Goal: Communication & Community: Answer question/provide support

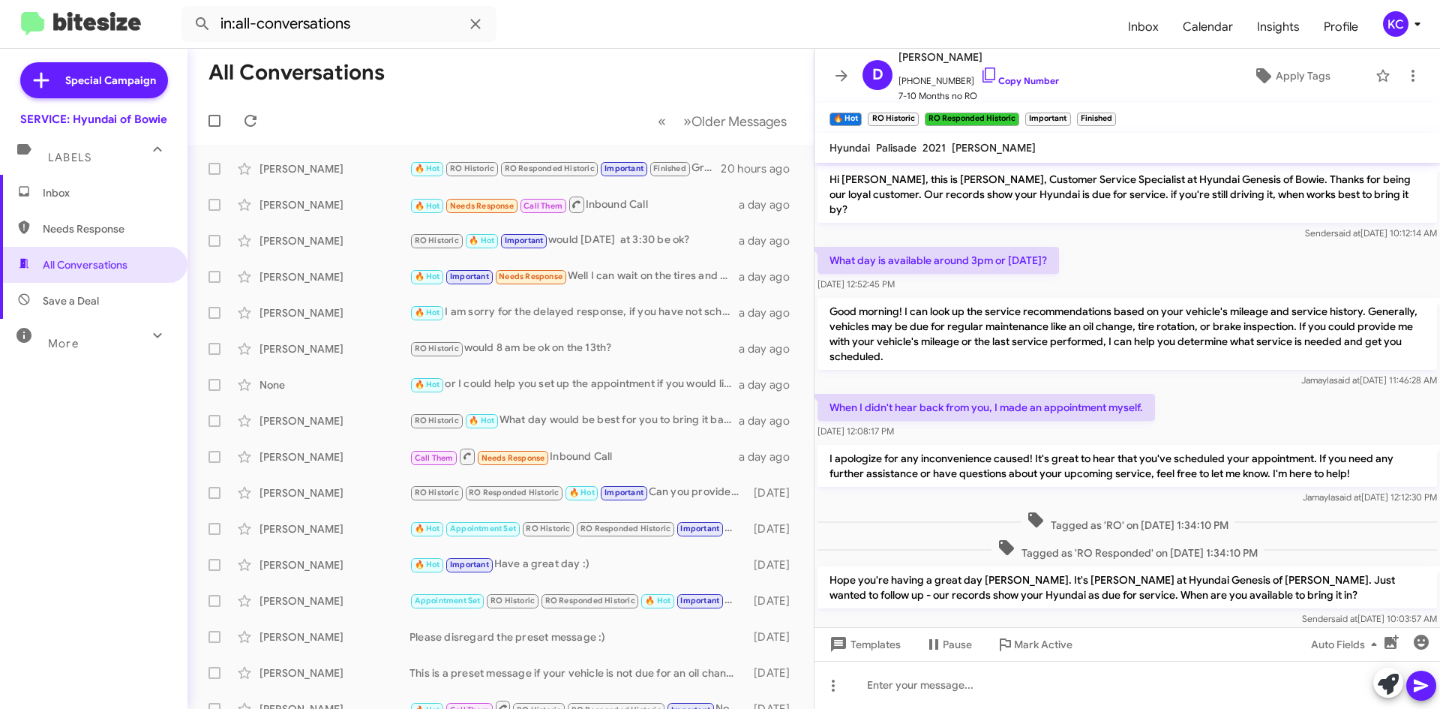
scroll to position [611, 0]
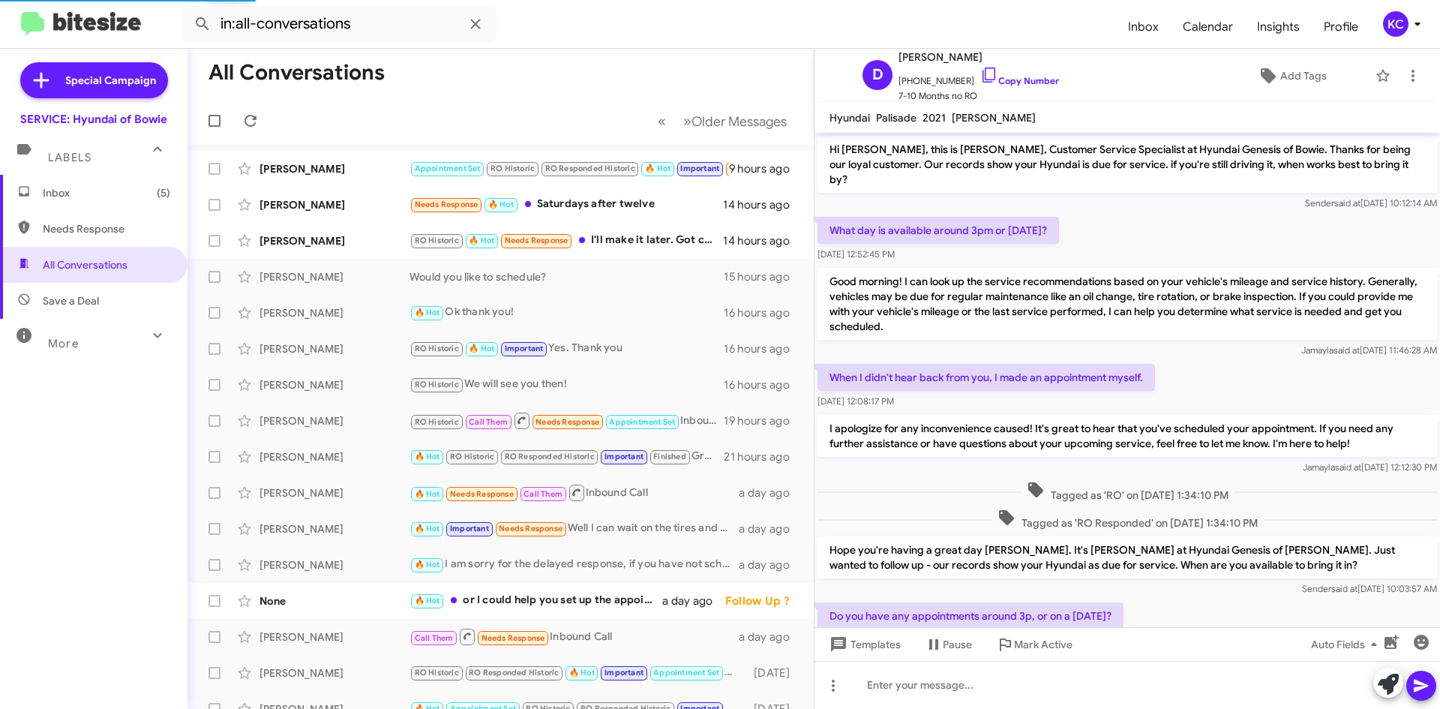
scroll to position [581, 0]
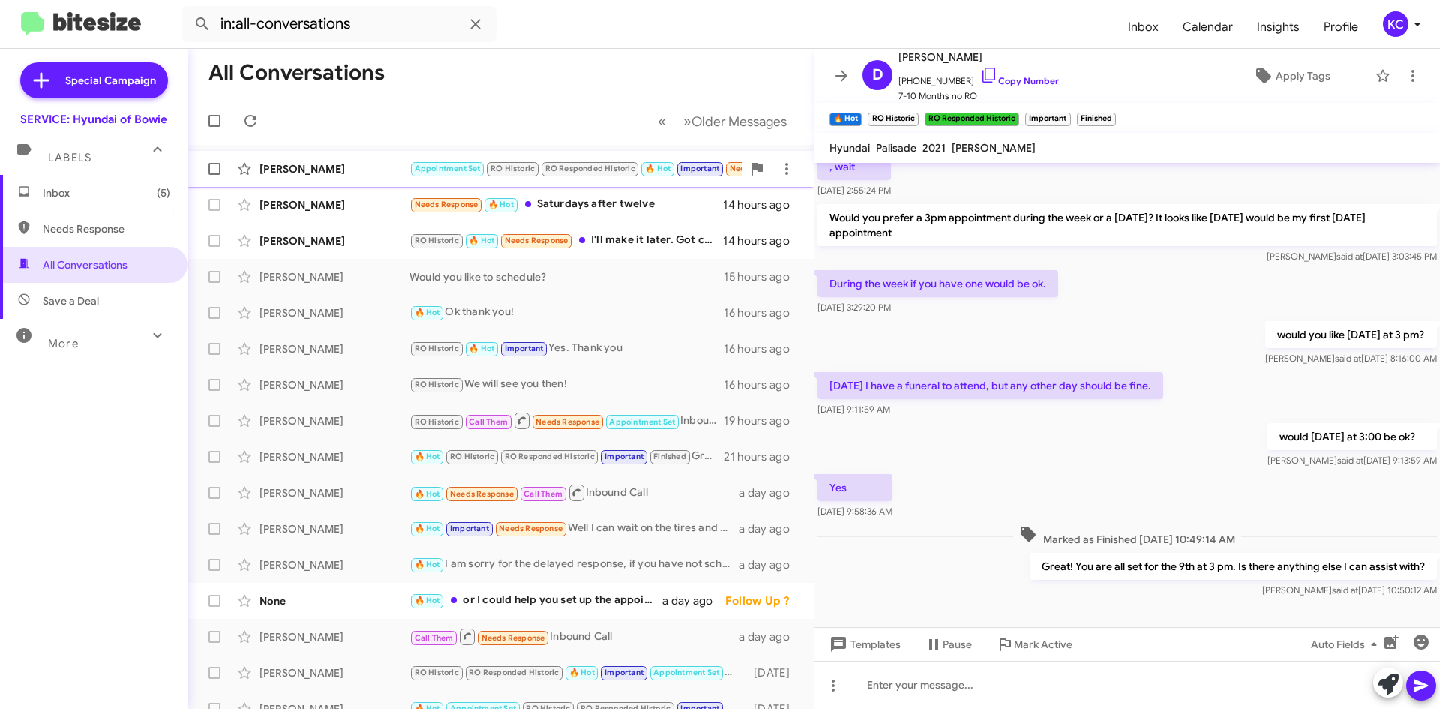
click at [329, 175] on div "Elijah Jones" at bounding box center [335, 168] width 150 height 15
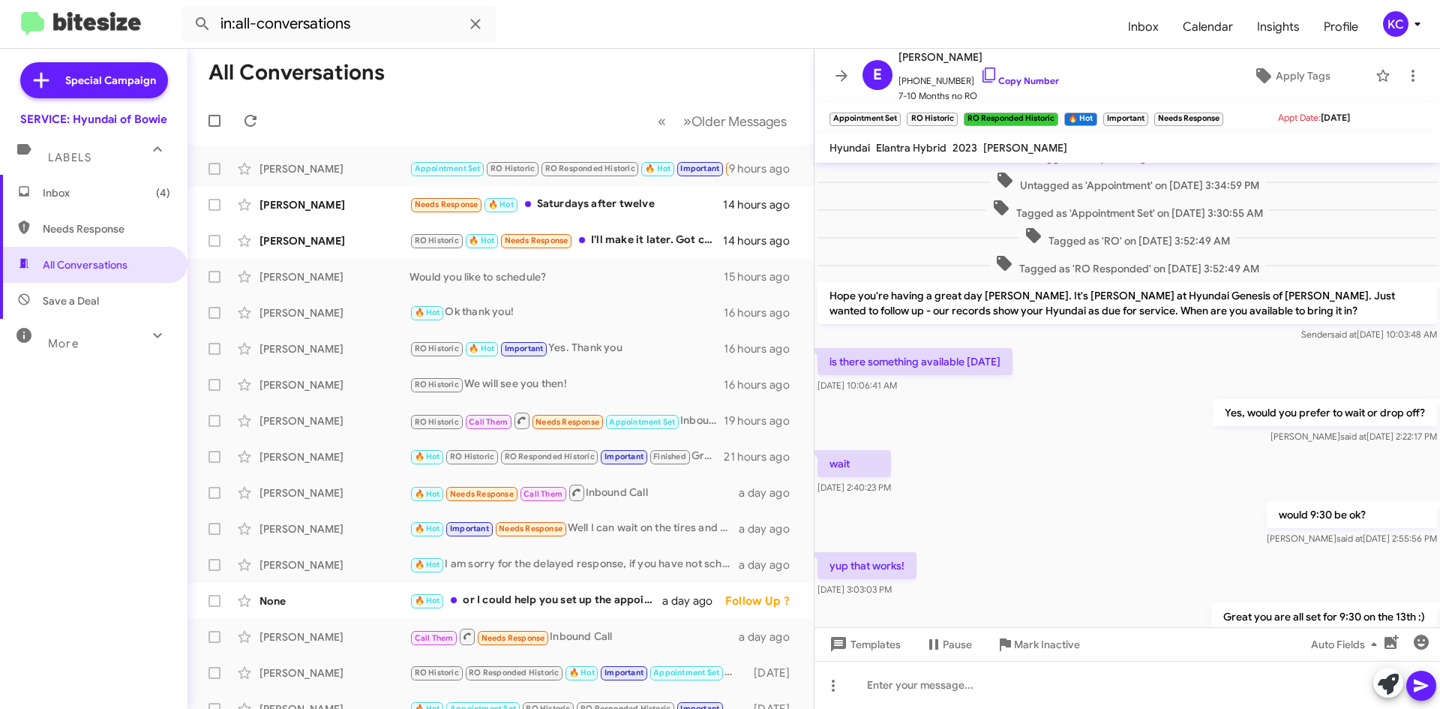
scroll to position [927, 0]
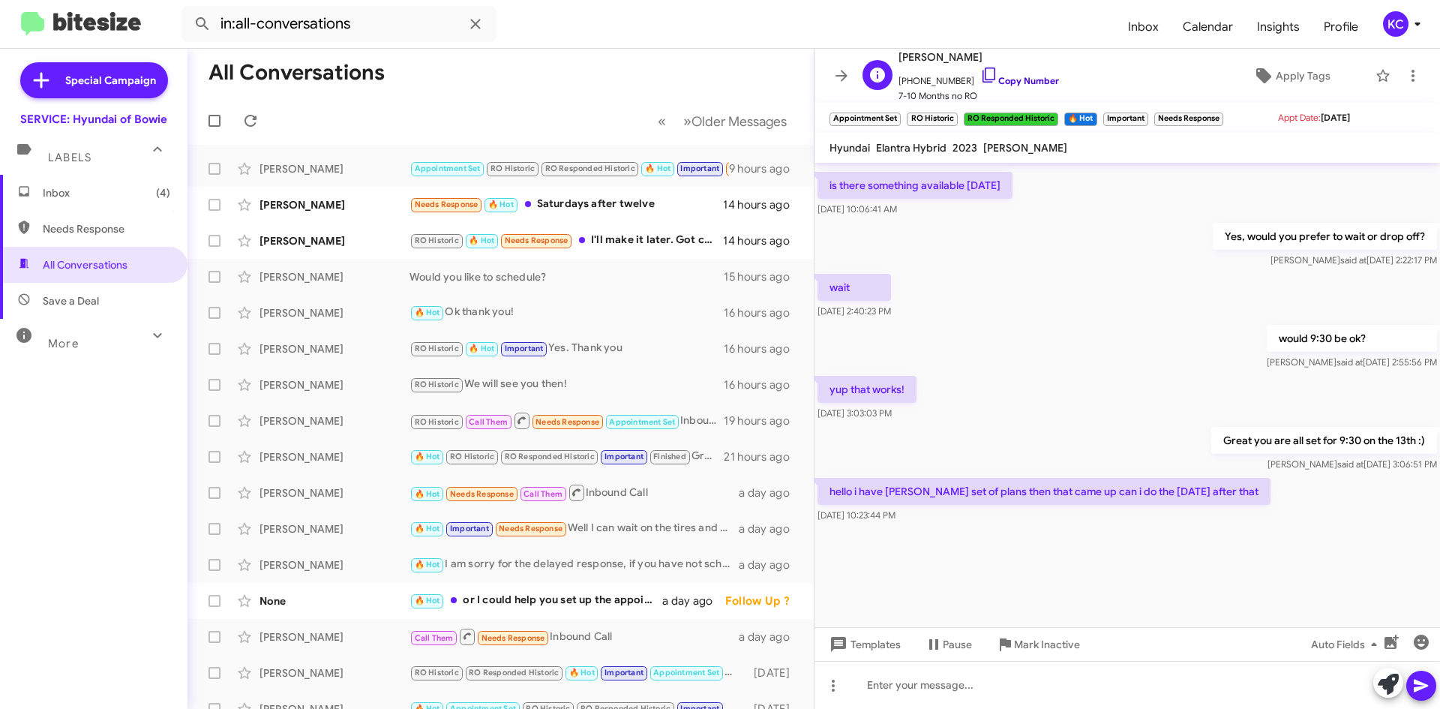
click at [981, 79] on icon at bounding box center [990, 75] width 18 height 18
click at [981, 75] on icon at bounding box center [990, 75] width 18 height 18
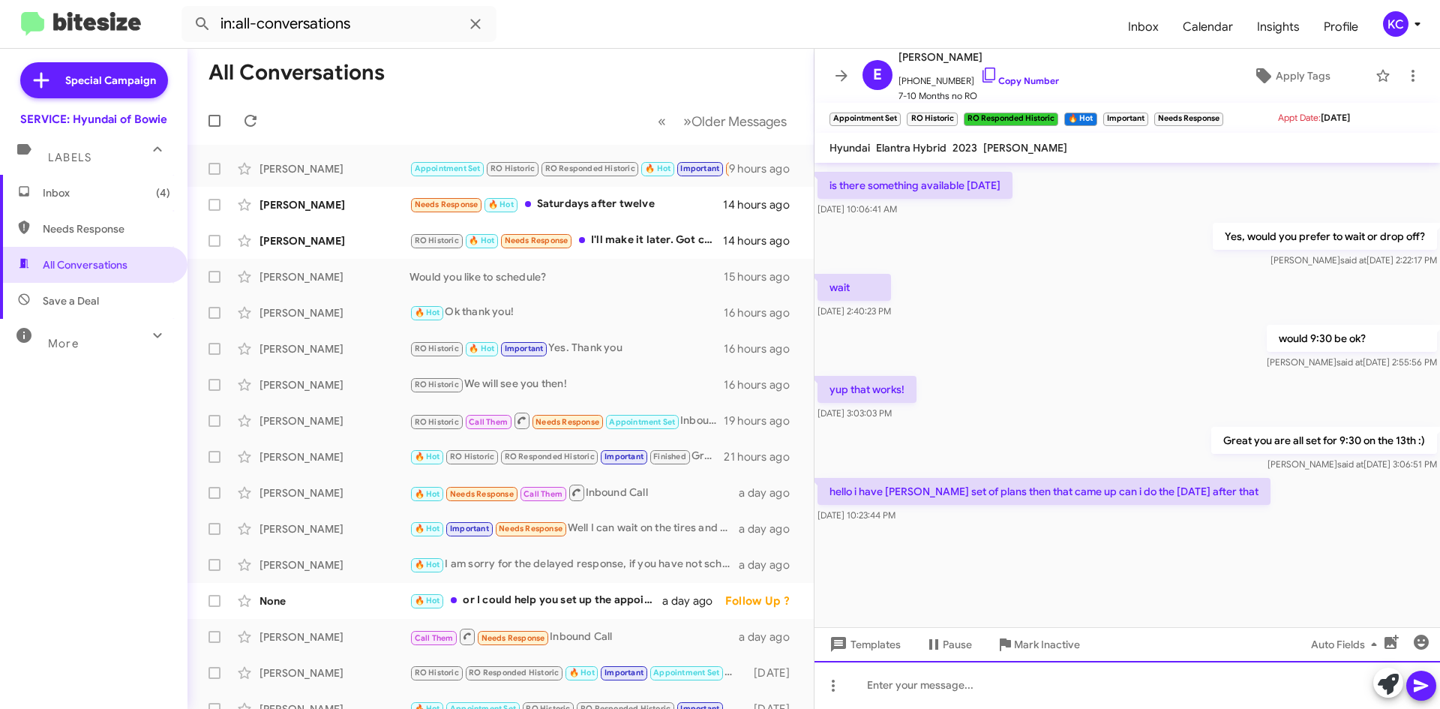
click at [895, 674] on div at bounding box center [1128, 685] width 626 height 48
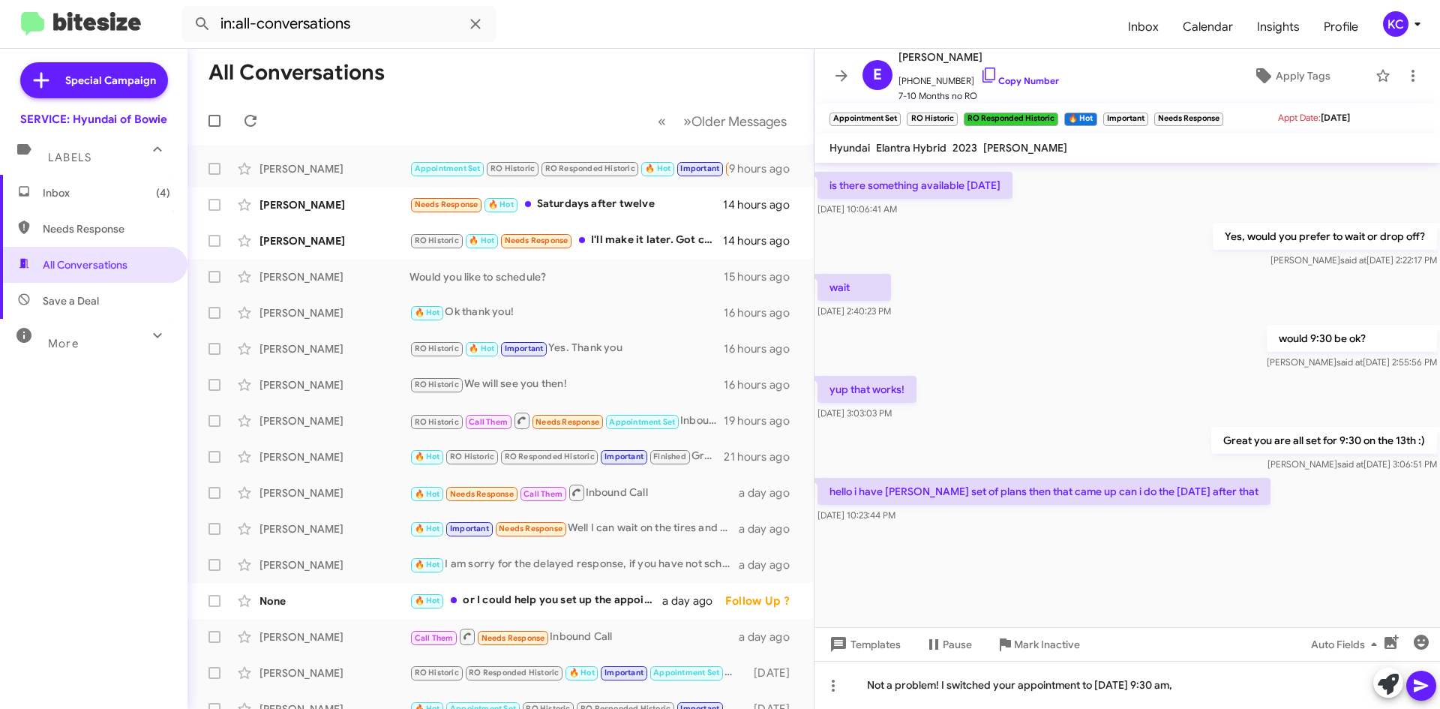
click at [1431, 677] on button at bounding box center [1422, 686] width 30 height 30
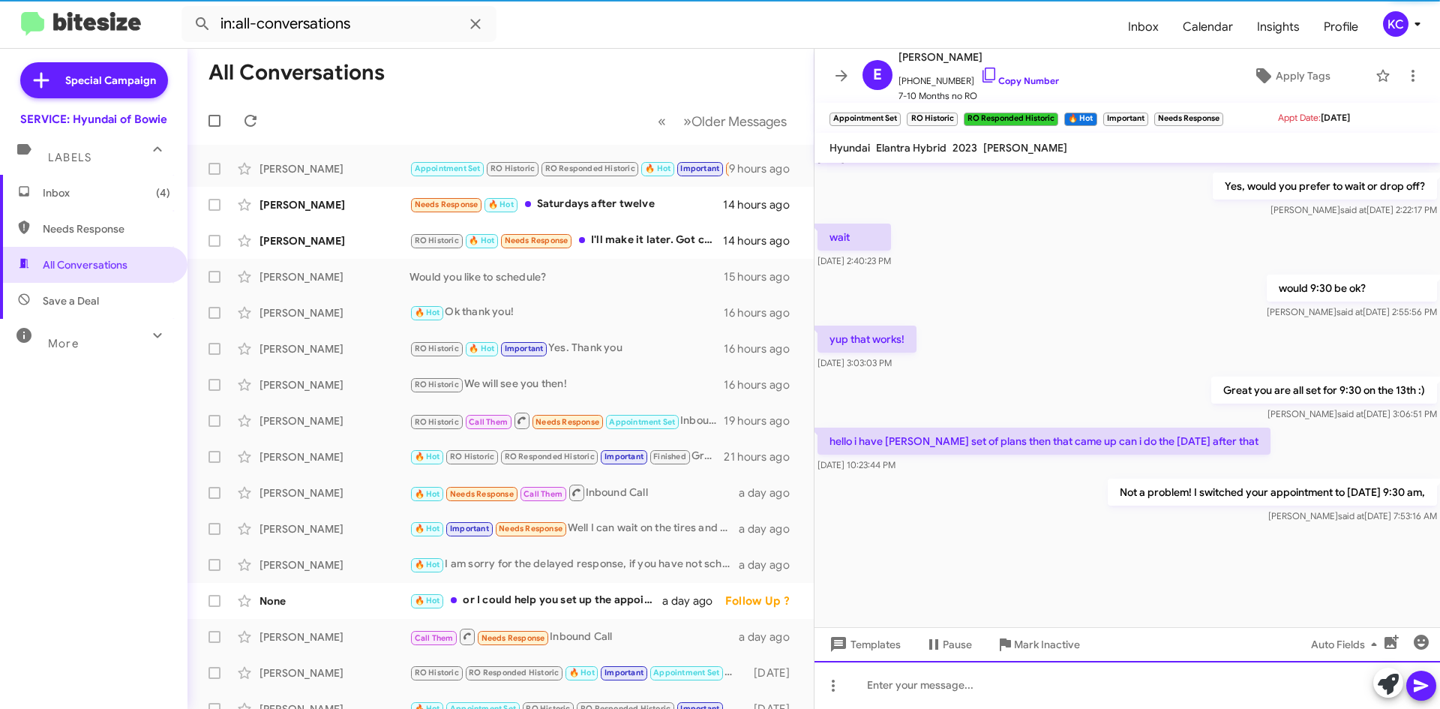
scroll to position [981, 0]
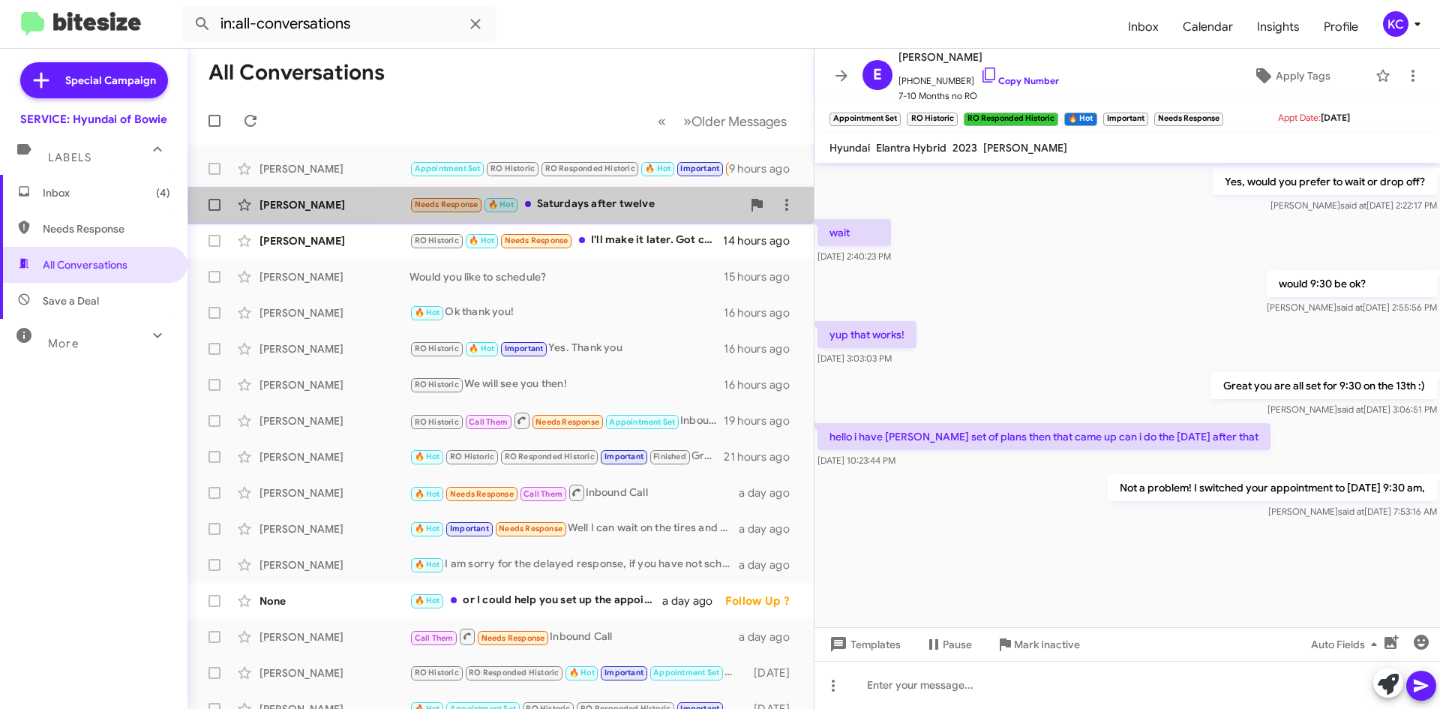
click at [666, 204] on div "Needs Response 🔥 Hot Saturdays after twelve" at bounding box center [576, 204] width 332 height 17
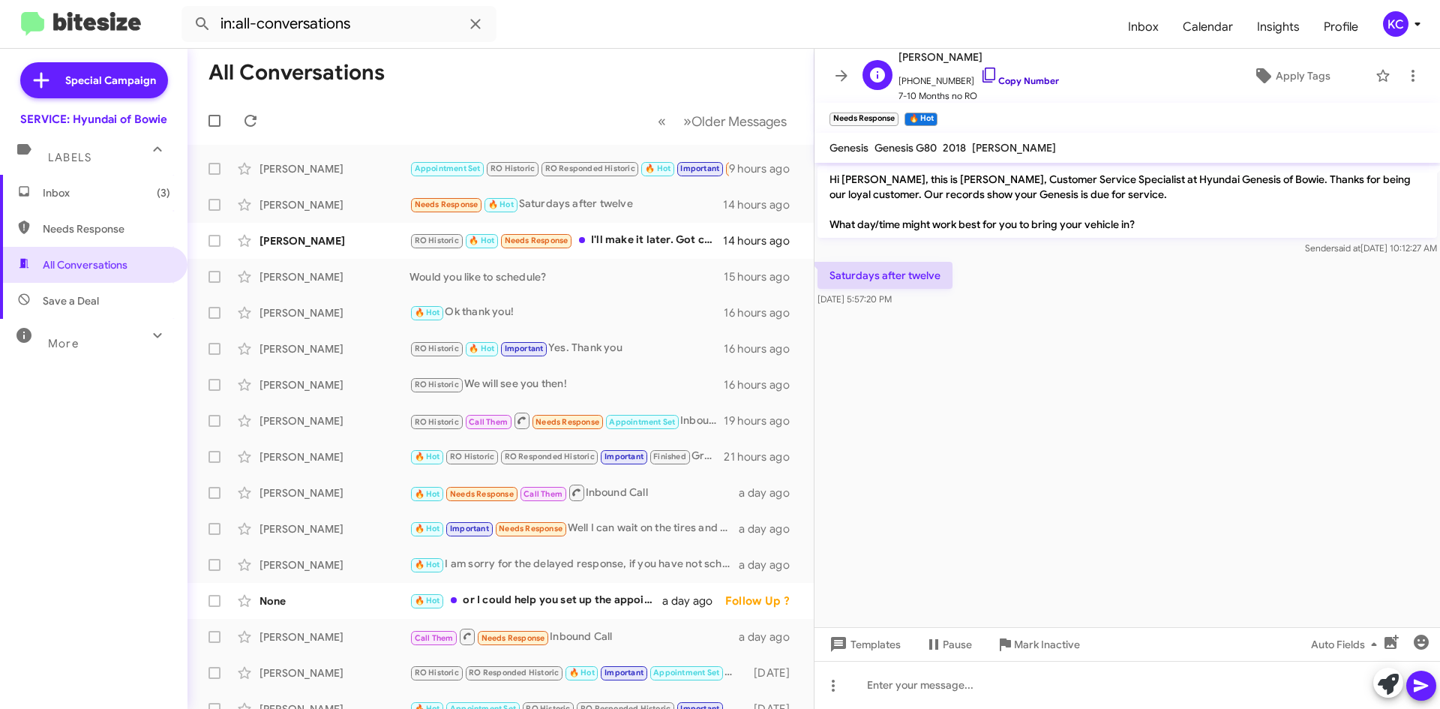
click at [983, 72] on icon at bounding box center [989, 75] width 13 height 15
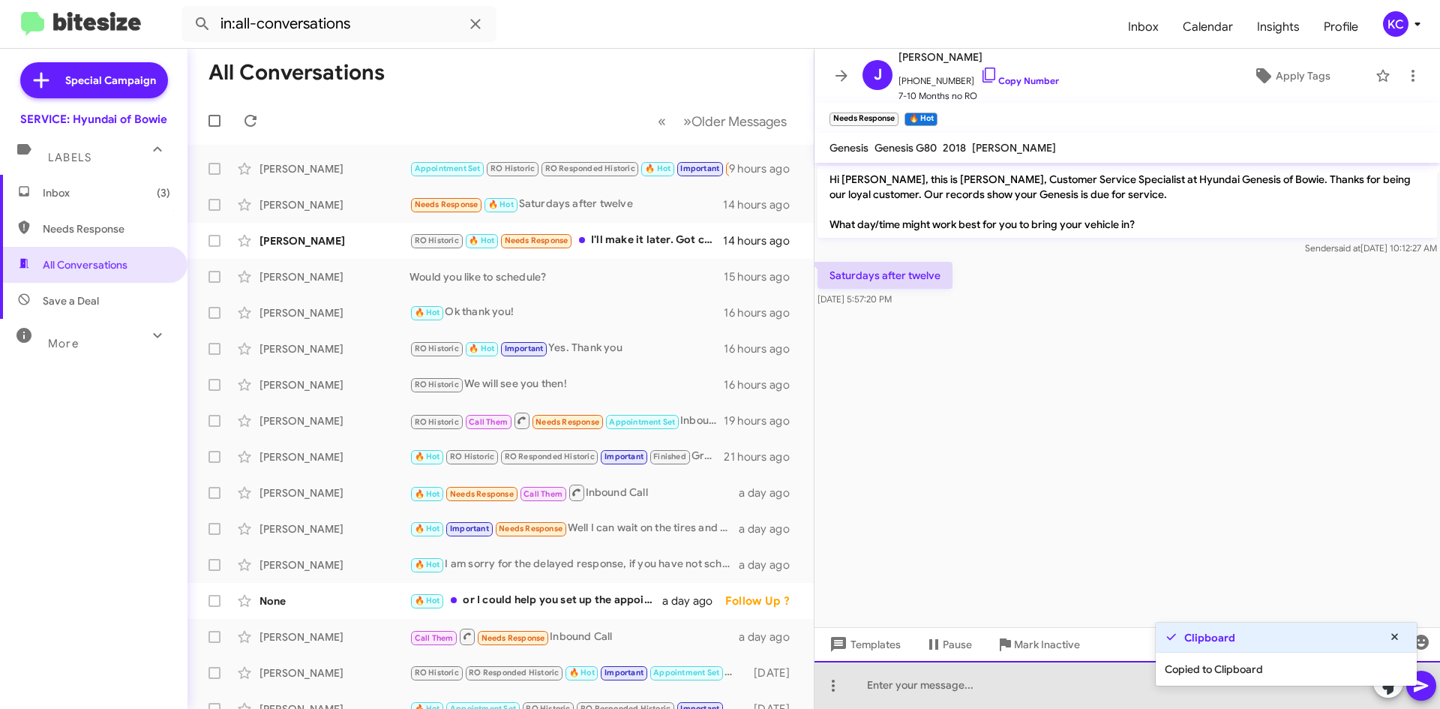
click at [888, 680] on div at bounding box center [1128, 685] width 626 height 48
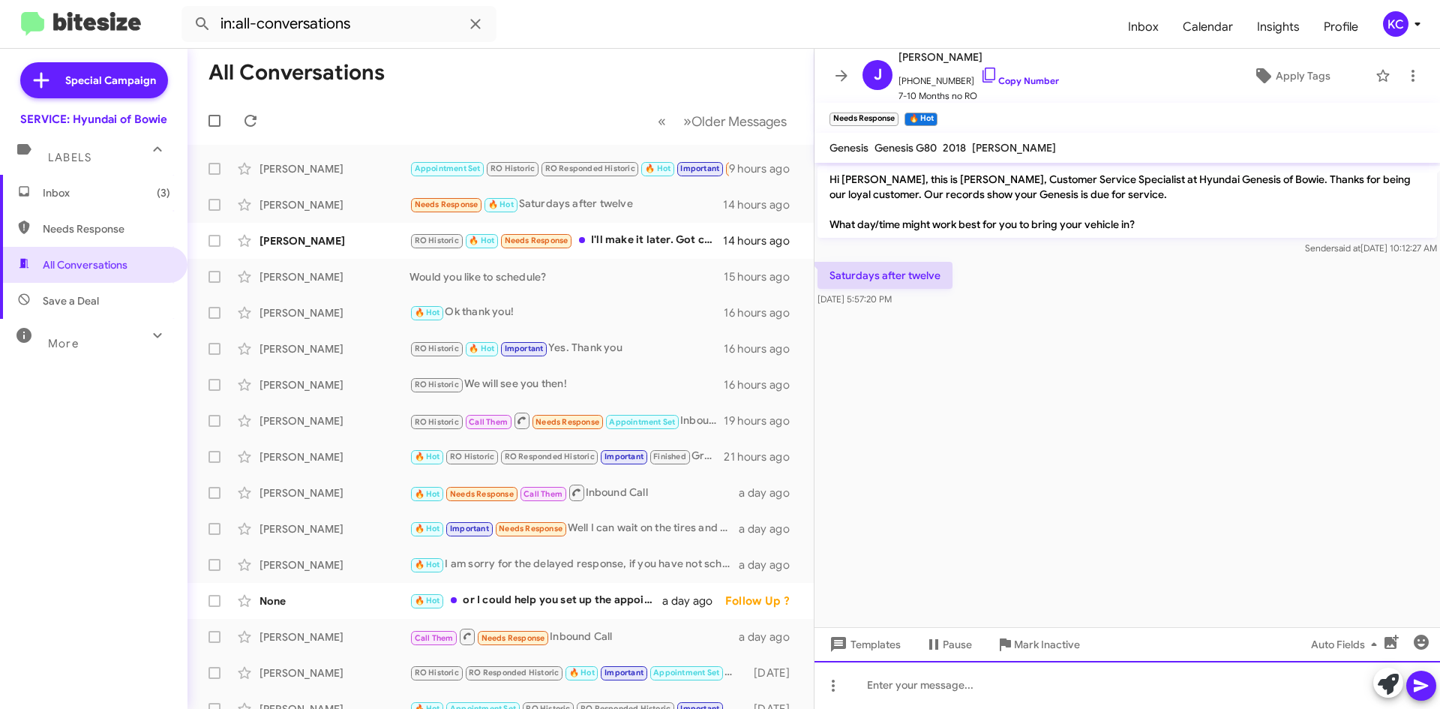
click at [886, 686] on div at bounding box center [1128, 685] width 626 height 48
click at [874, 688] on div at bounding box center [1128, 685] width 626 height 48
click at [1425, 703] on div "How does the 13th at 1pm sound?" at bounding box center [1128, 685] width 626 height 48
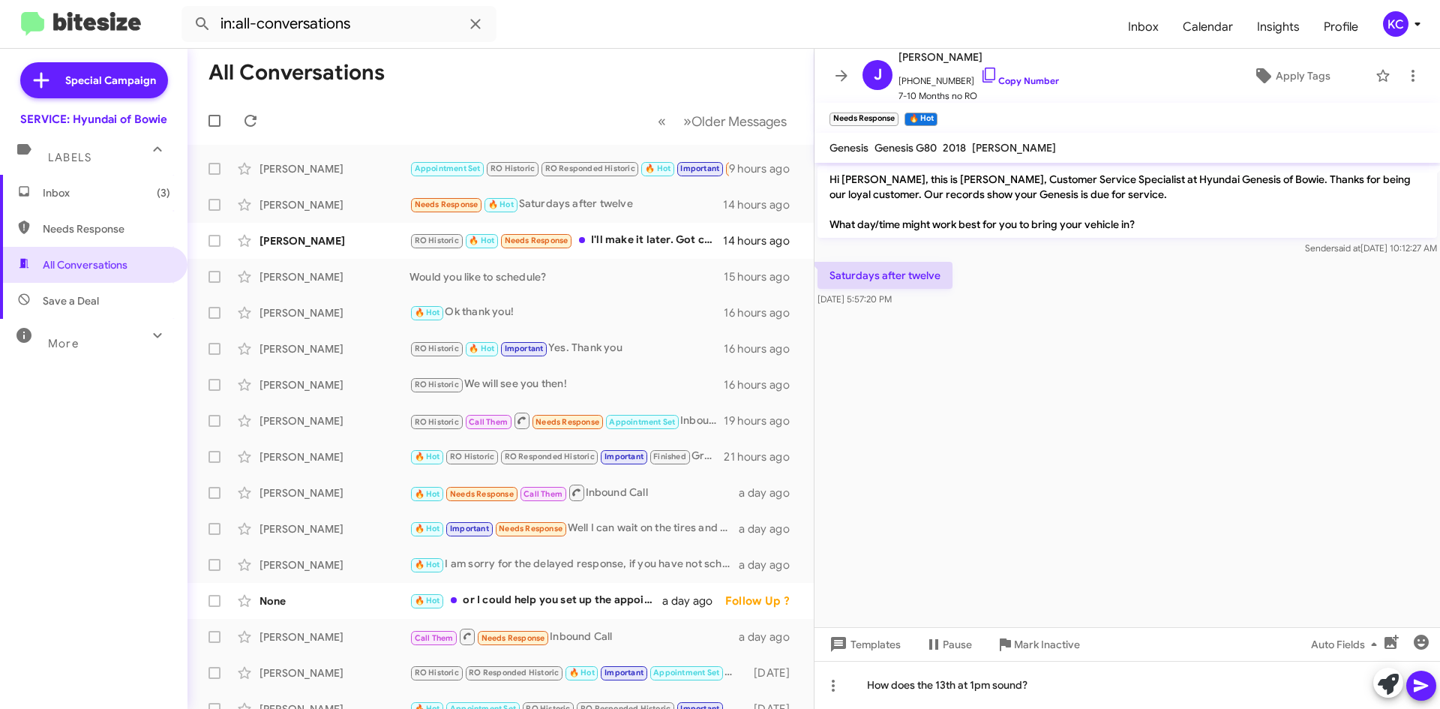
click at [1420, 687] on icon at bounding box center [1421, 686] width 14 height 13
click at [674, 246] on div "RO Historic 🔥 Hot Needs Response I'll make it later. Got company. Tks." at bounding box center [576, 240] width 332 height 17
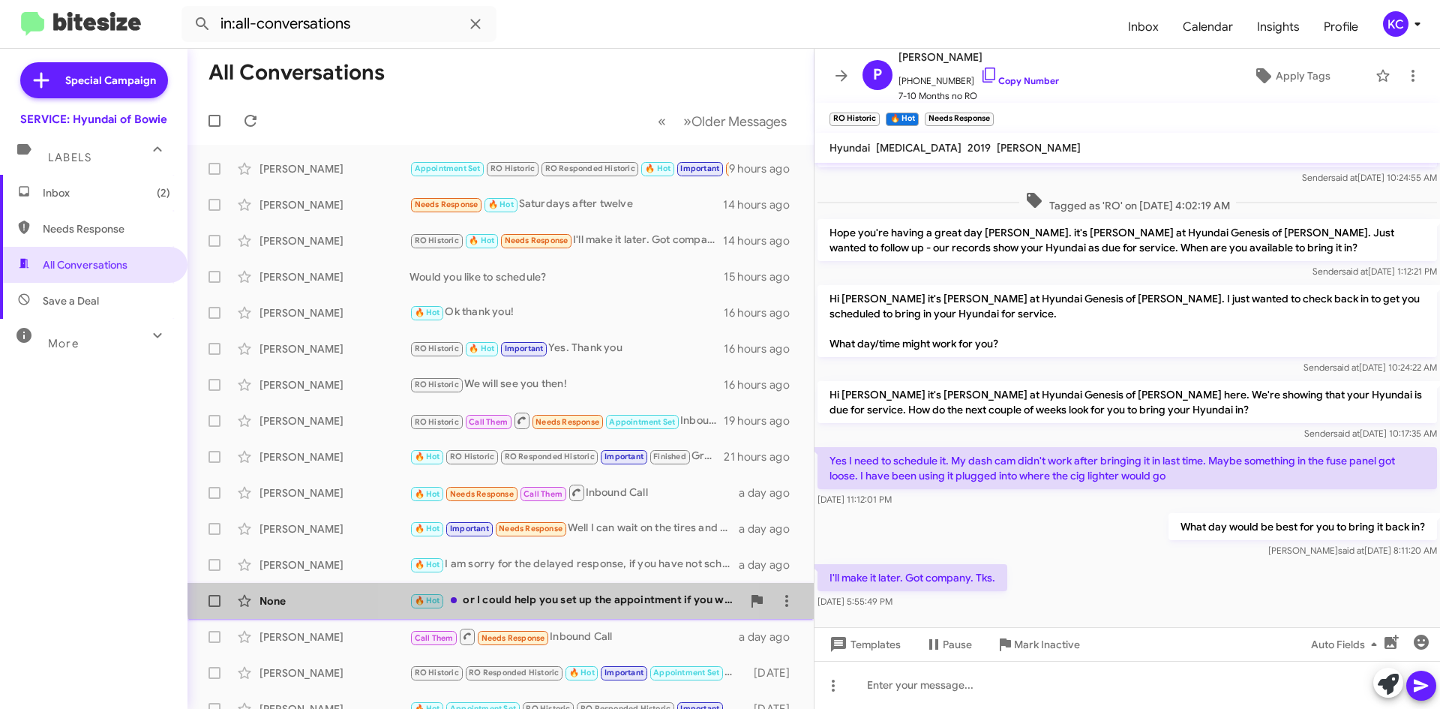
click at [559, 591] on div "None 🔥 Hot or I could help you set up the appointment if you would like a day a…" at bounding box center [501, 601] width 602 height 30
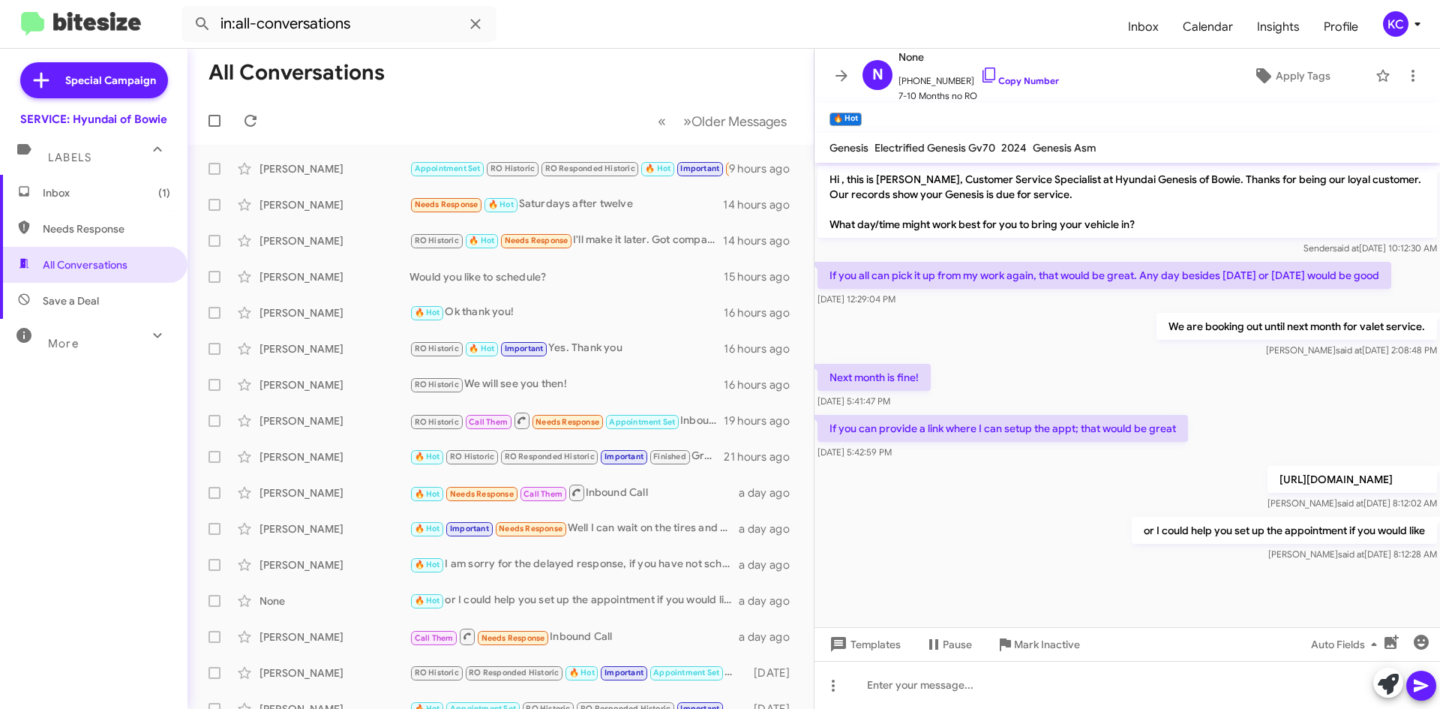
click at [112, 203] on span "Inbox (1)" at bounding box center [94, 193] width 188 height 36
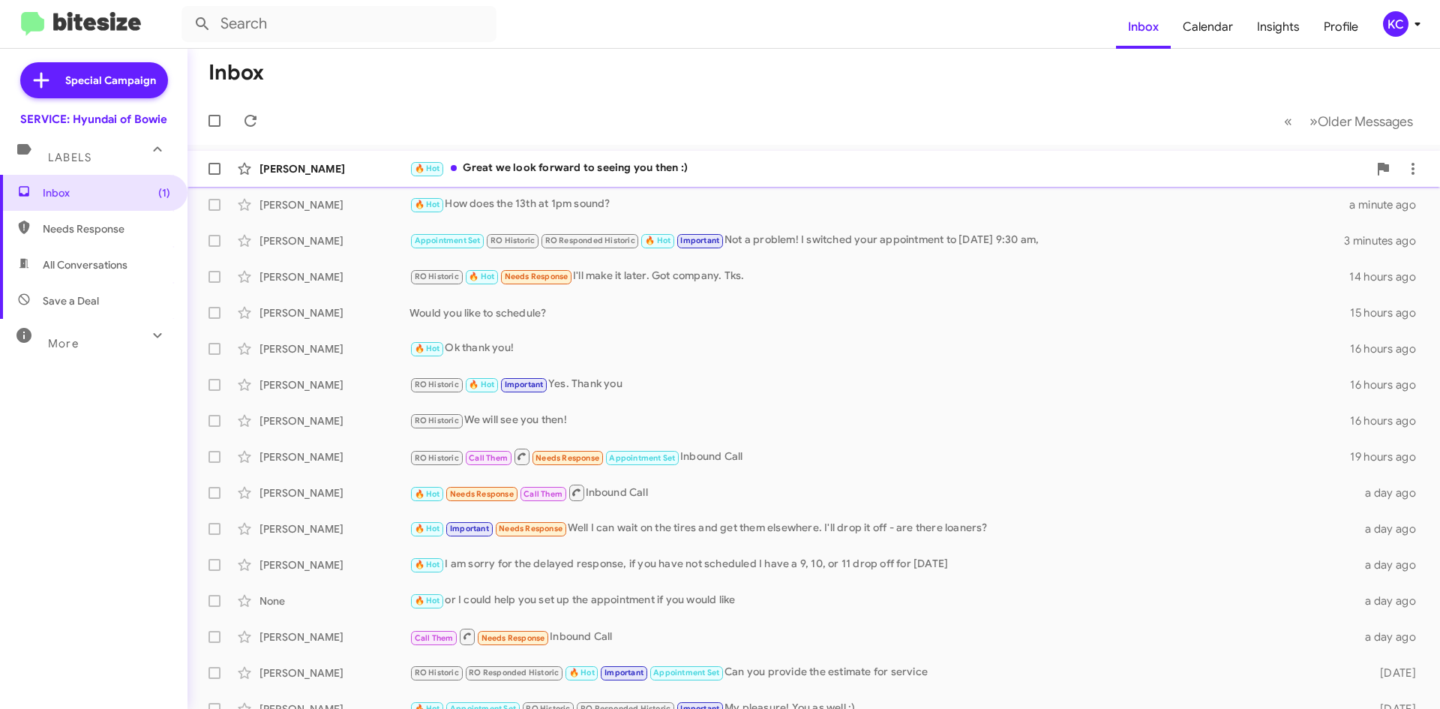
click at [585, 168] on div "🔥 Hot Great we look forward to seeing you then :)" at bounding box center [889, 168] width 959 height 17
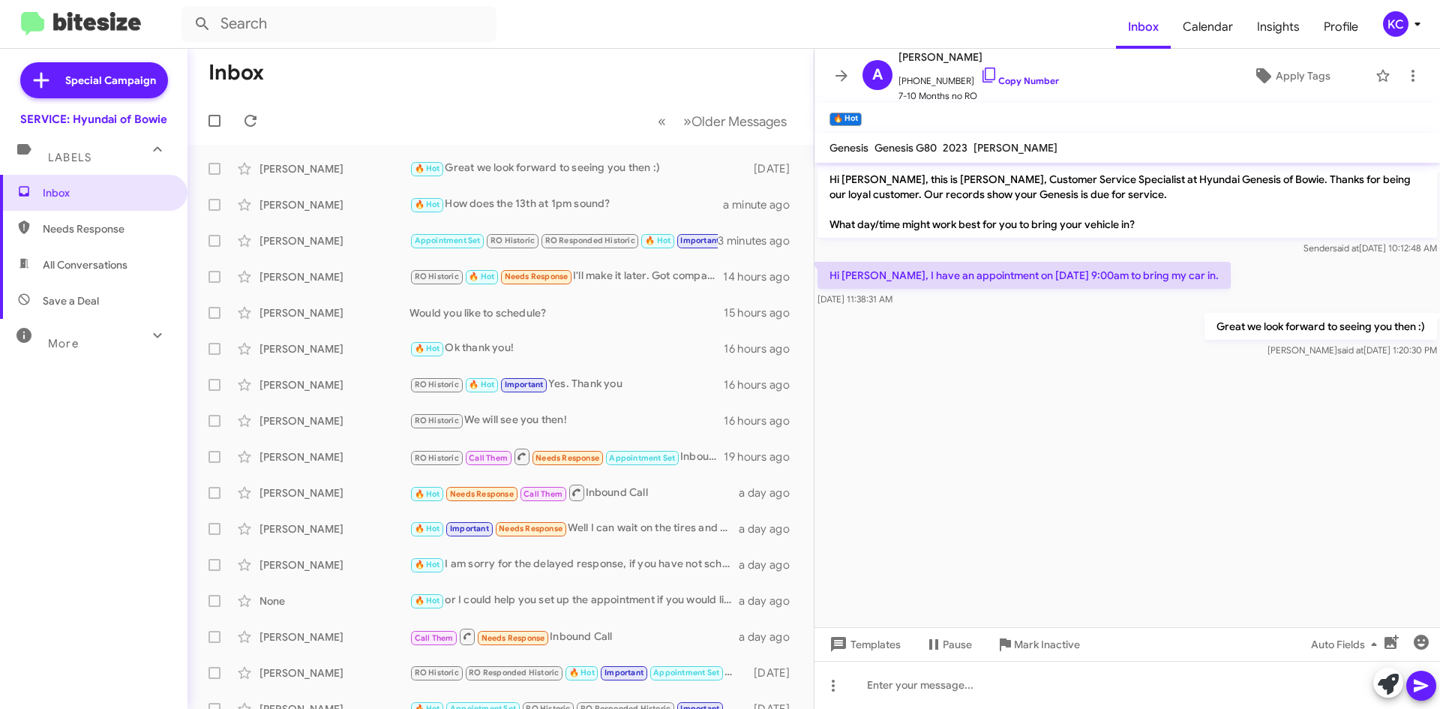
click at [66, 219] on span "Needs Response" at bounding box center [94, 229] width 188 height 36
type input "in:needs-response"
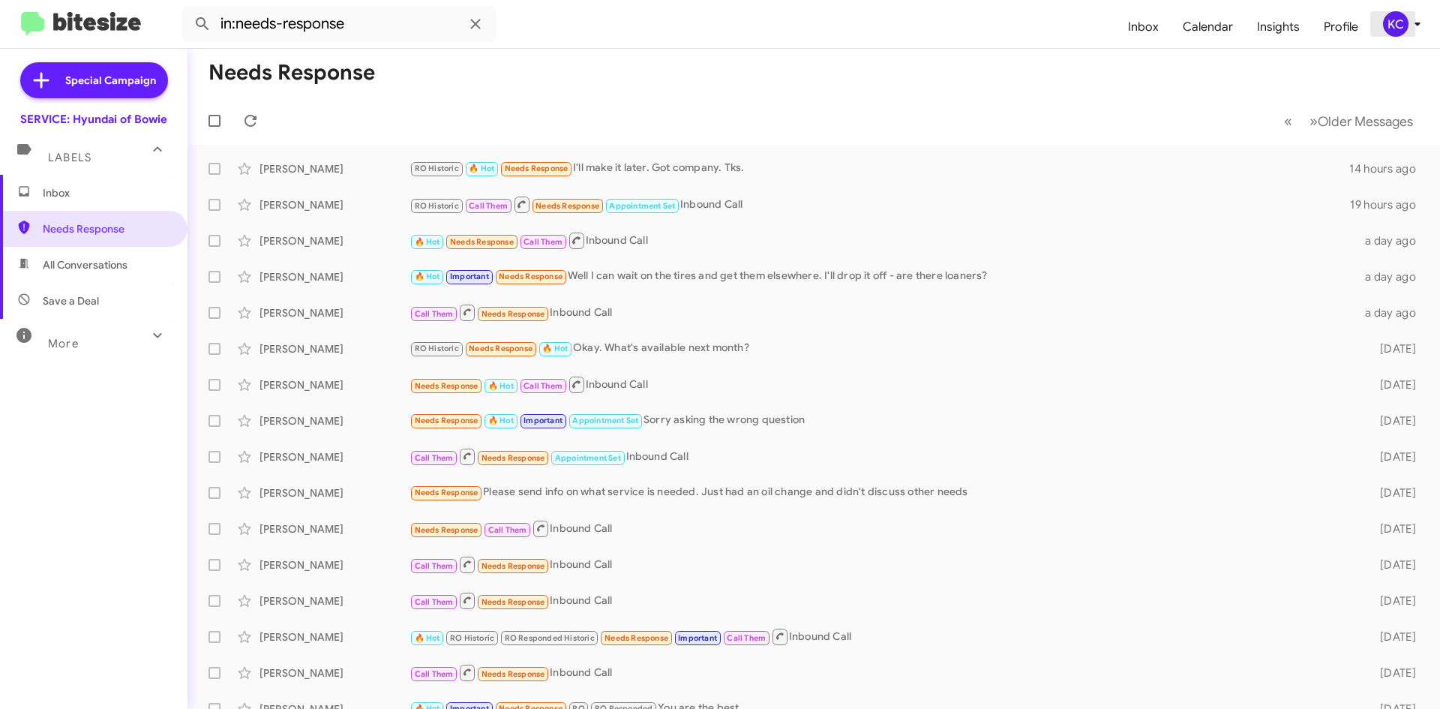
click at [1401, 25] on div "KC" at bounding box center [1396, 24] width 26 height 26
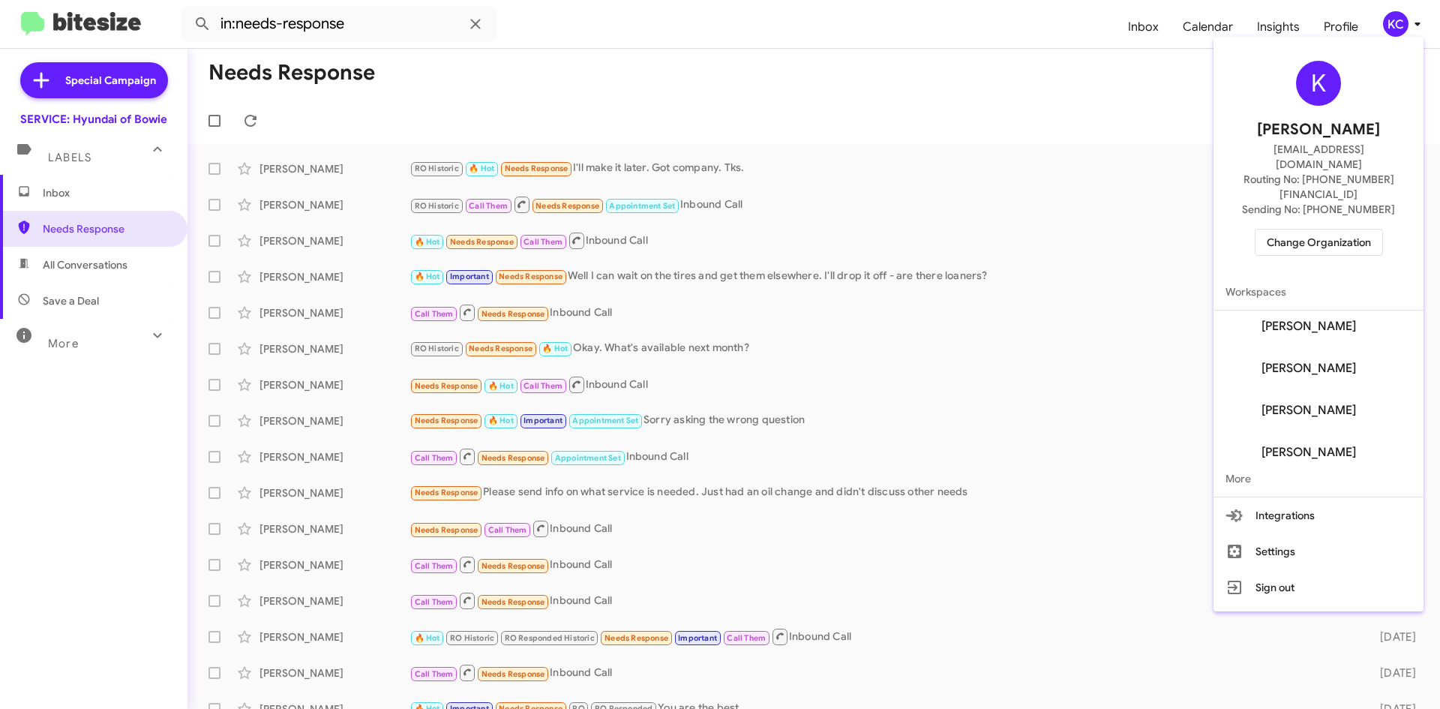
scroll to position [186, 0]
click at [1406, 18] on div at bounding box center [720, 354] width 1440 height 709
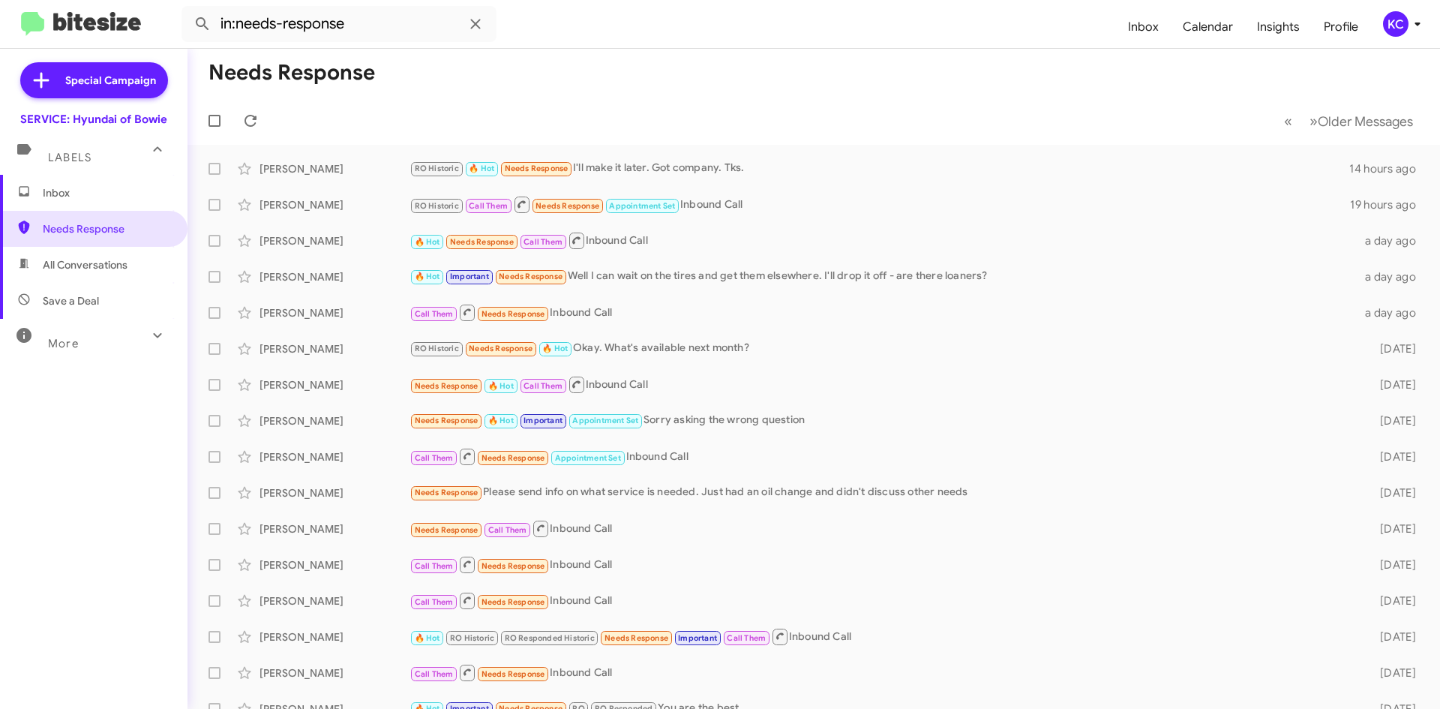
click at [1401, 27] on div "KC" at bounding box center [1396, 24] width 26 height 26
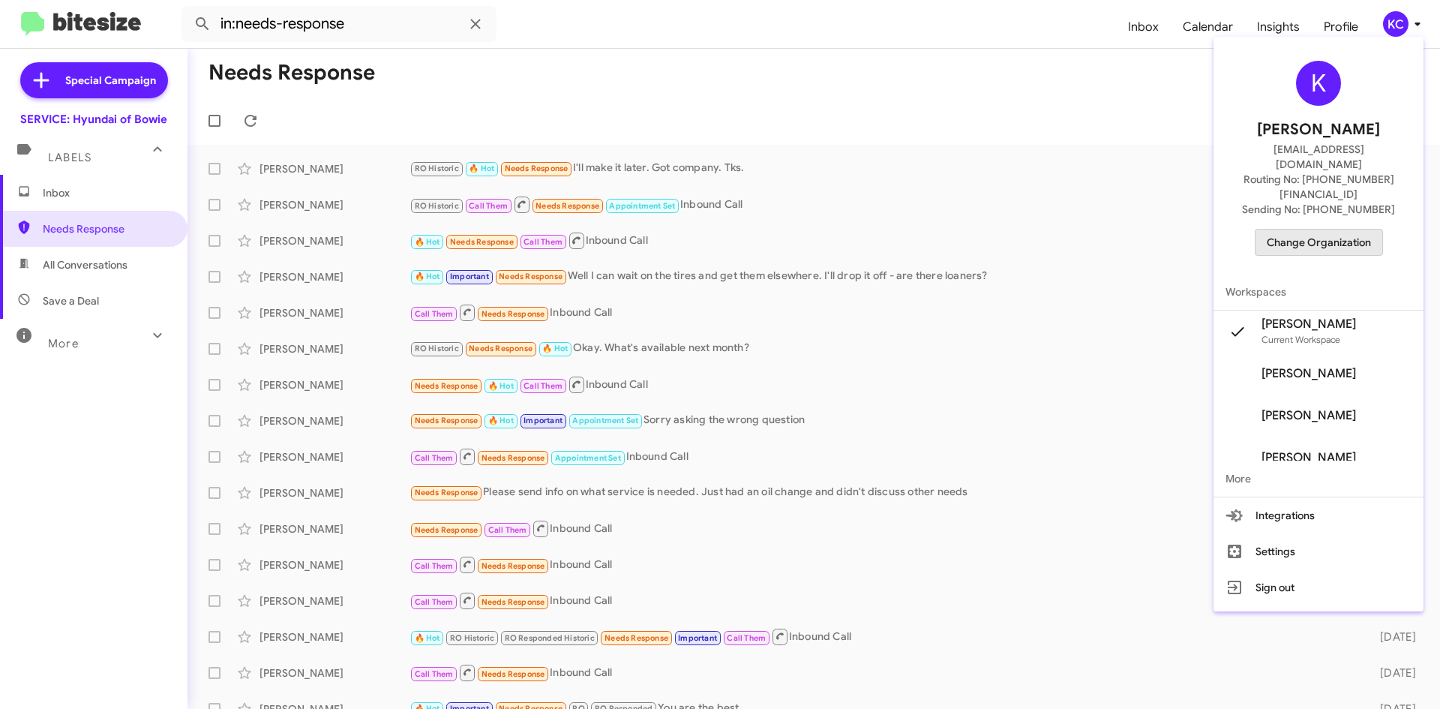
click at [1338, 230] on span "Change Organization" at bounding box center [1319, 243] width 104 height 26
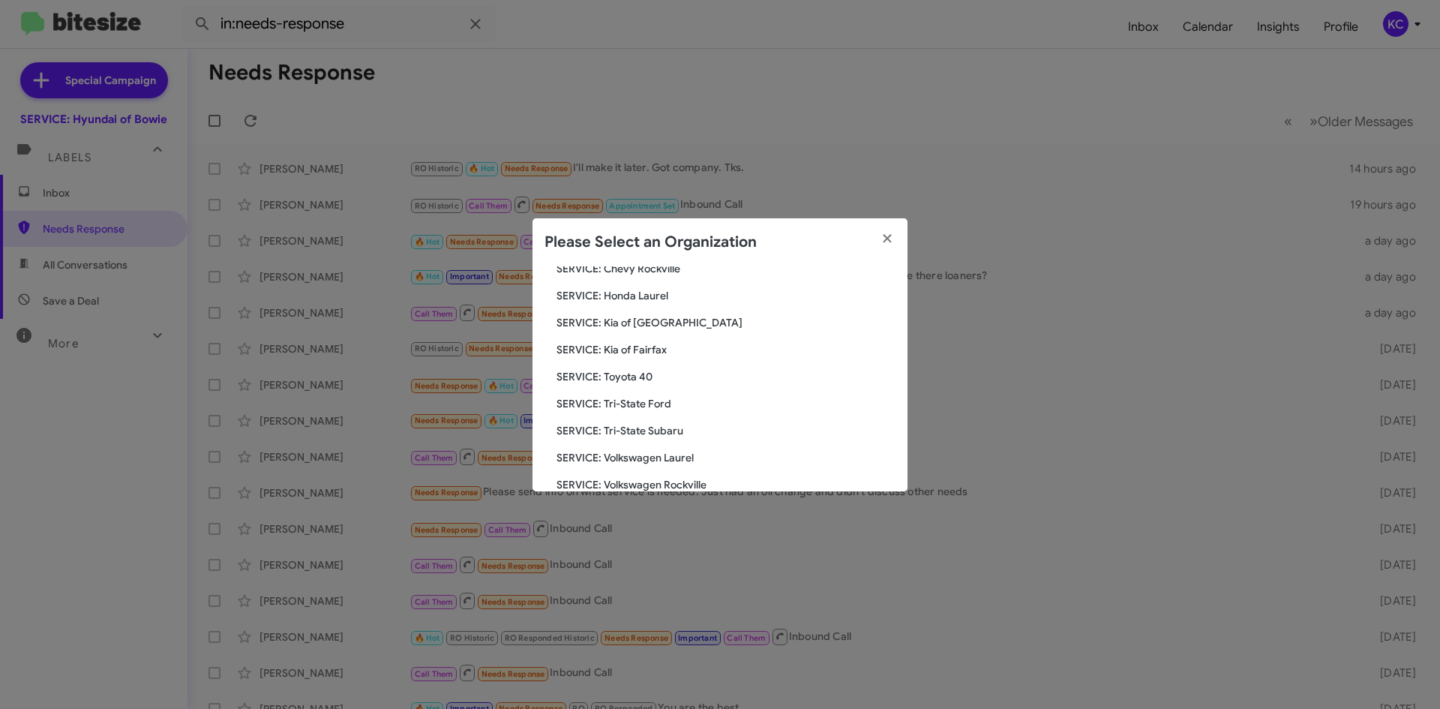
scroll to position [250, 0]
click at [644, 348] on span "SERVICE: Toyota 40" at bounding box center [726, 351] width 339 height 15
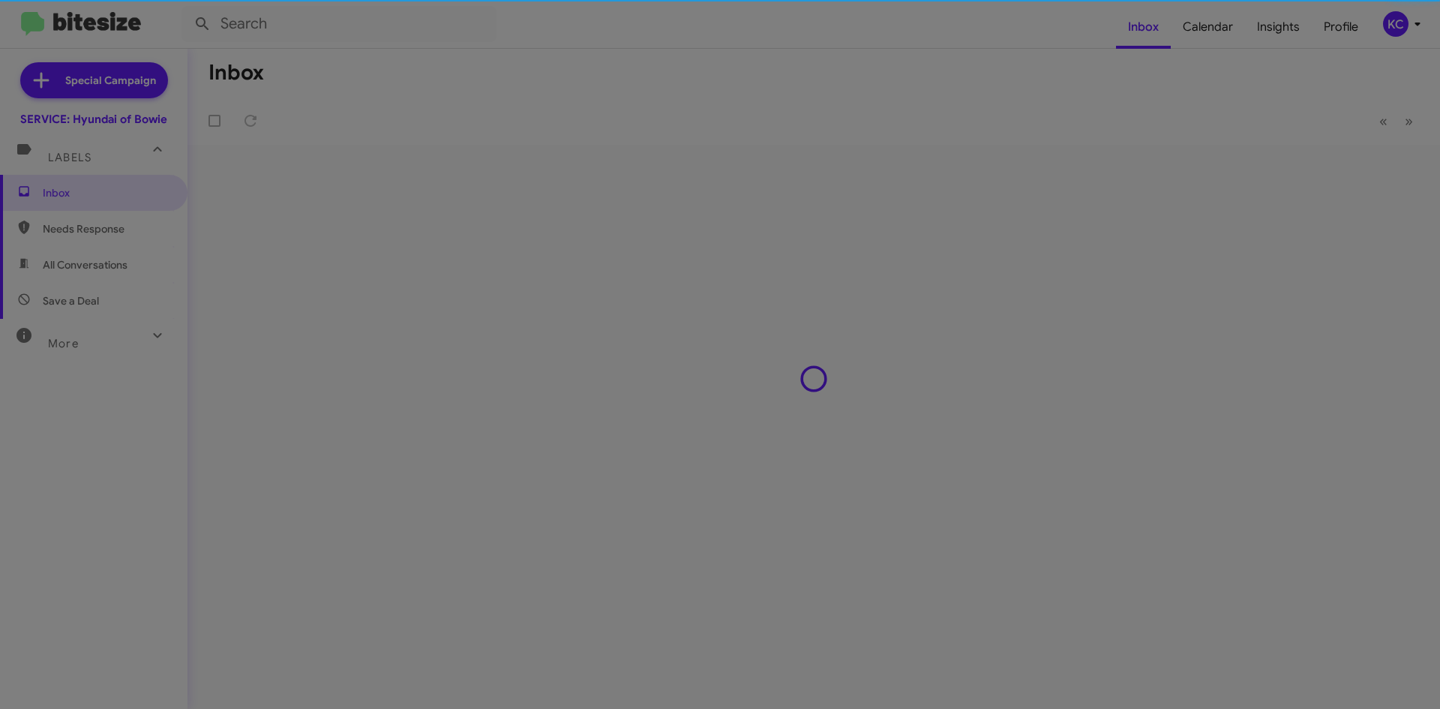
click at [644, 348] on div "Search SERVICE: Hyundai of Bowie Current Org SERVICE: CDJR Baltimore SERVICE: C…" at bounding box center [720, 341] width 375 height 225
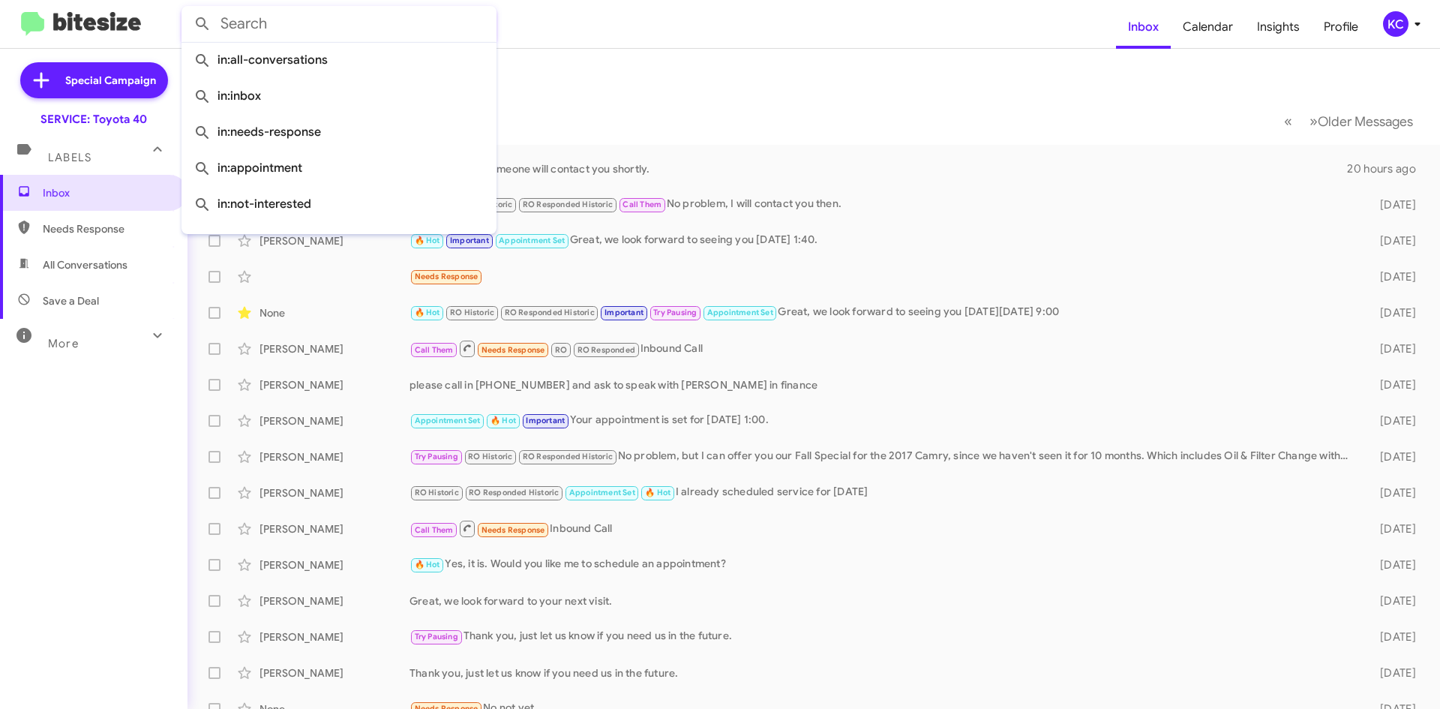
click at [255, 35] on input "text" at bounding box center [339, 24] width 315 height 36
paste input "(16113) BRENSLY MCNISH"
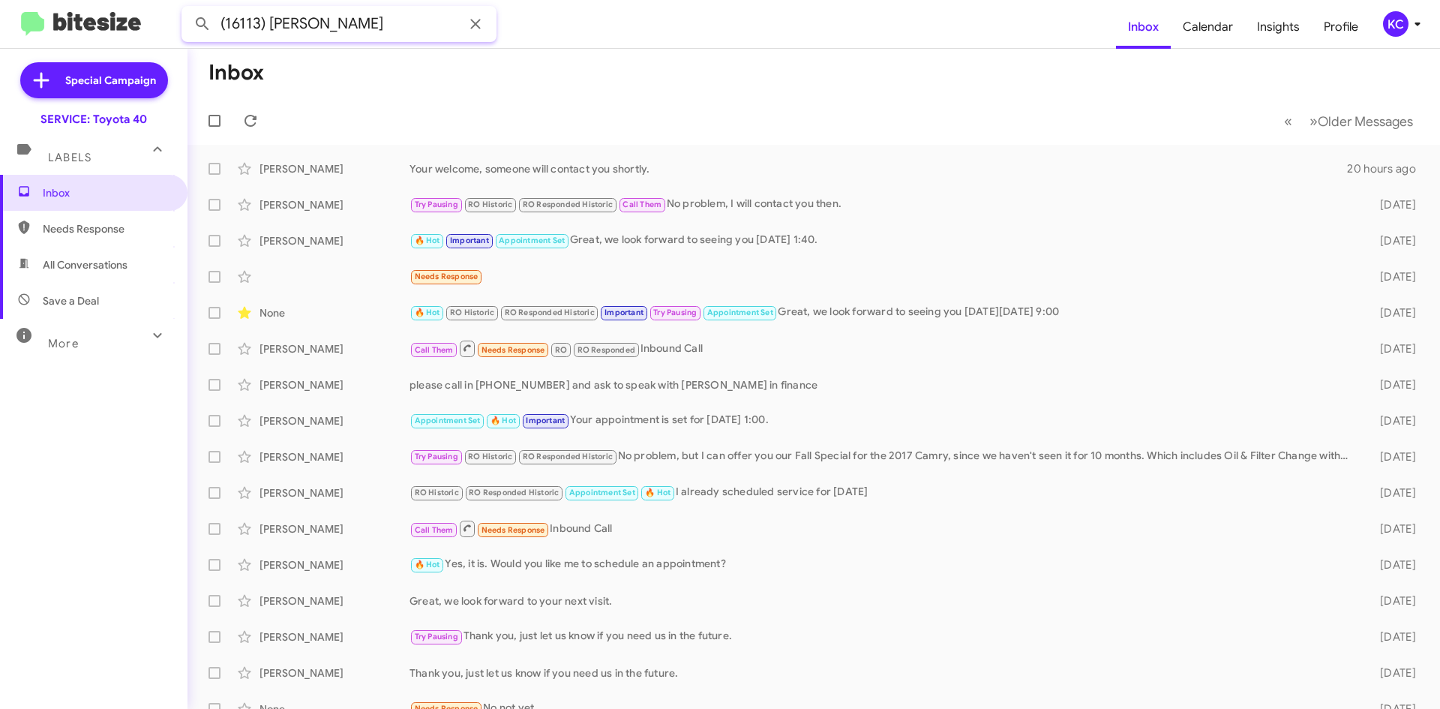
drag, startPoint x: 266, startPoint y: 23, endPoint x: 122, endPoint y: 21, distance: 144.1
click at [124, 22] on mat-toolbar "(16113) BRENSLY MCNISH Inbox Calendar Insights Profile KC" at bounding box center [720, 24] width 1440 height 48
click at [188, 9] on button at bounding box center [203, 24] width 30 height 30
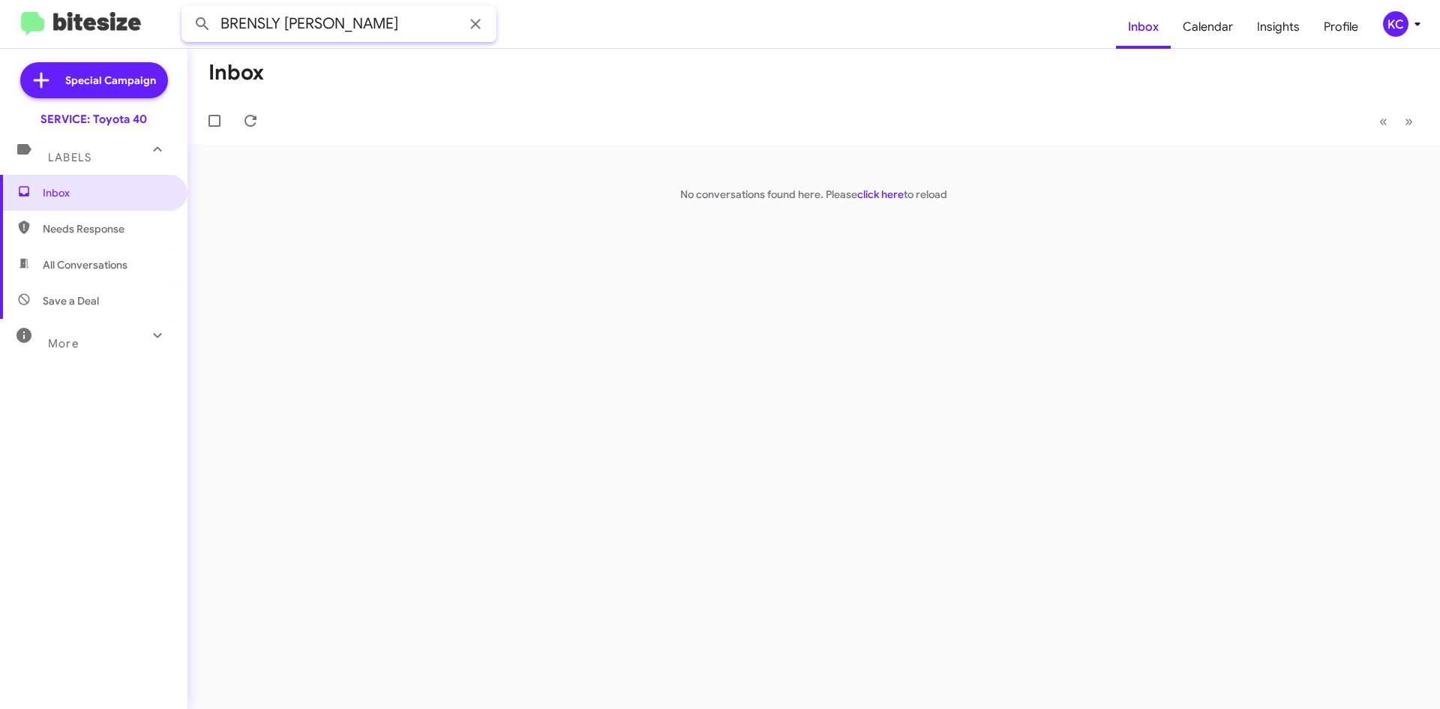
click at [282, 26] on input "BRENSLY MCNISH" at bounding box center [339, 24] width 315 height 36
drag, startPoint x: 287, startPoint y: 27, endPoint x: -265, endPoint y: 12, distance: 551.6
click at [0, 12] on html "BRENSLY MCNISH Inbox Calendar Insights Profile KC Special Campaign SERVICE: Toy…" at bounding box center [720, 354] width 1440 height 709
type input "MCNISH"
click at [188, 9] on button at bounding box center [203, 24] width 30 height 30
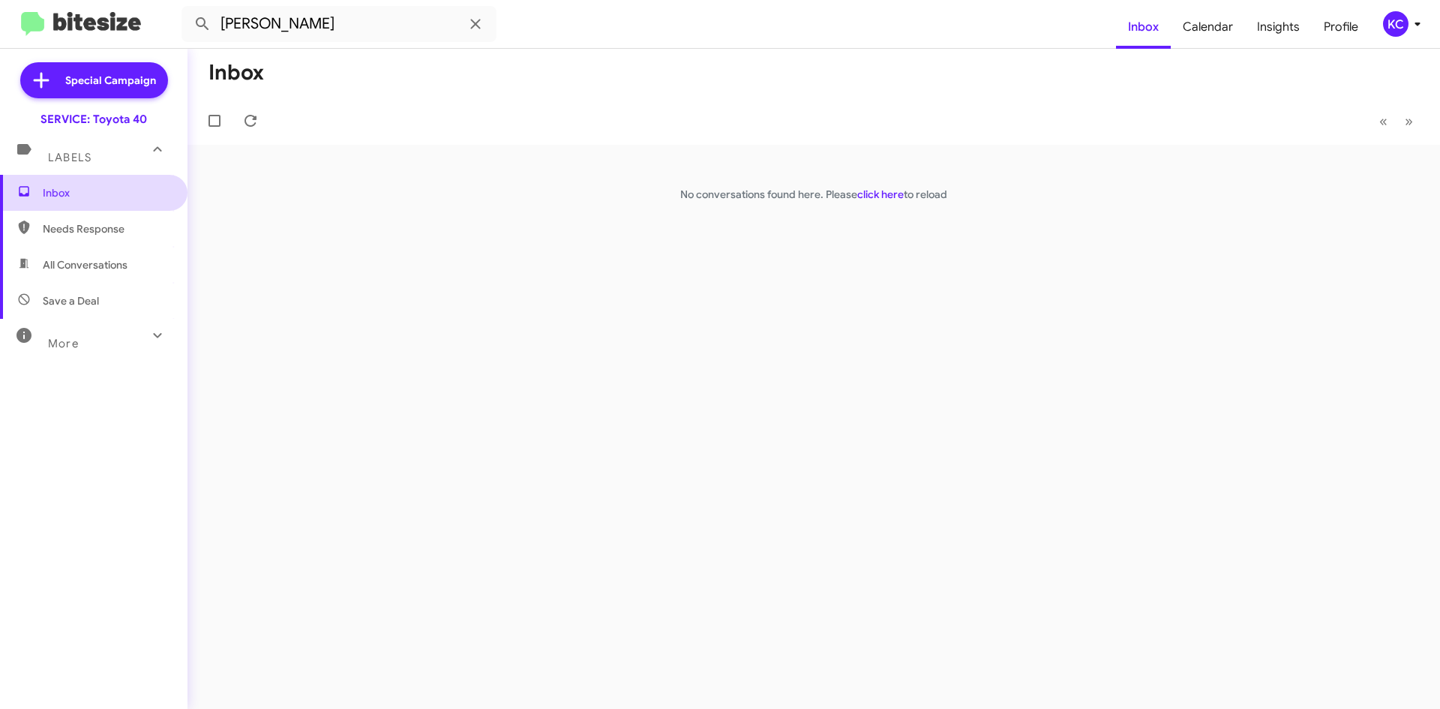
click at [77, 191] on span "Inbox" at bounding box center [107, 192] width 128 height 15
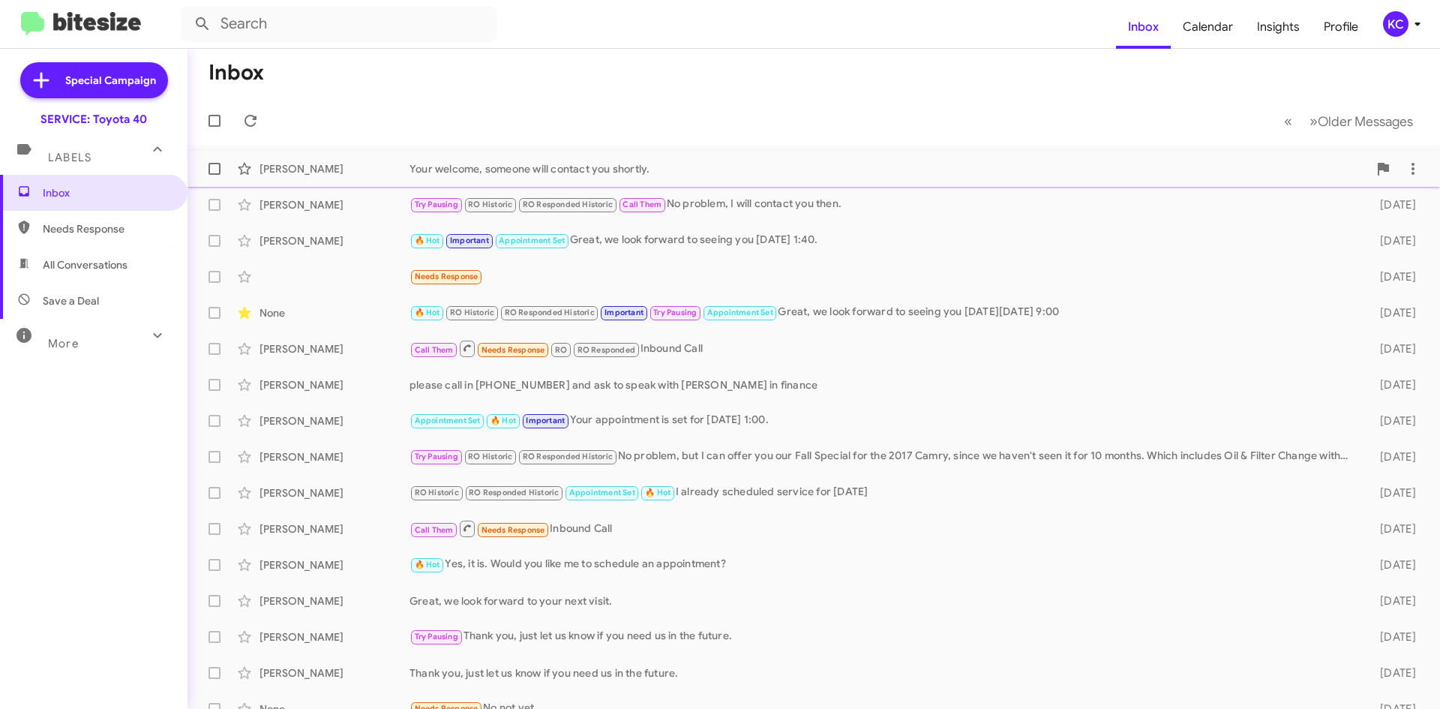
click at [299, 162] on div "Gary Clayton" at bounding box center [335, 168] width 150 height 15
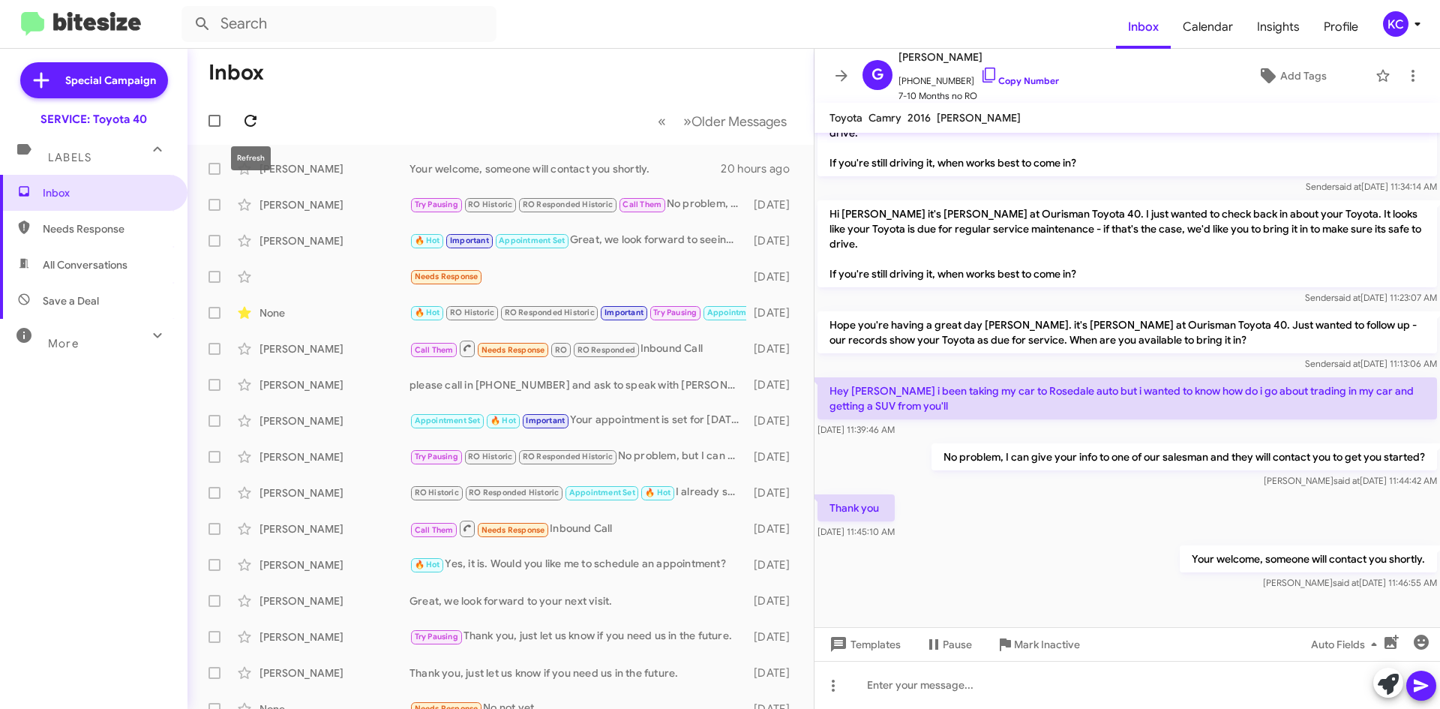
click at [239, 114] on span at bounding box center [251, 121] width 30 height 18
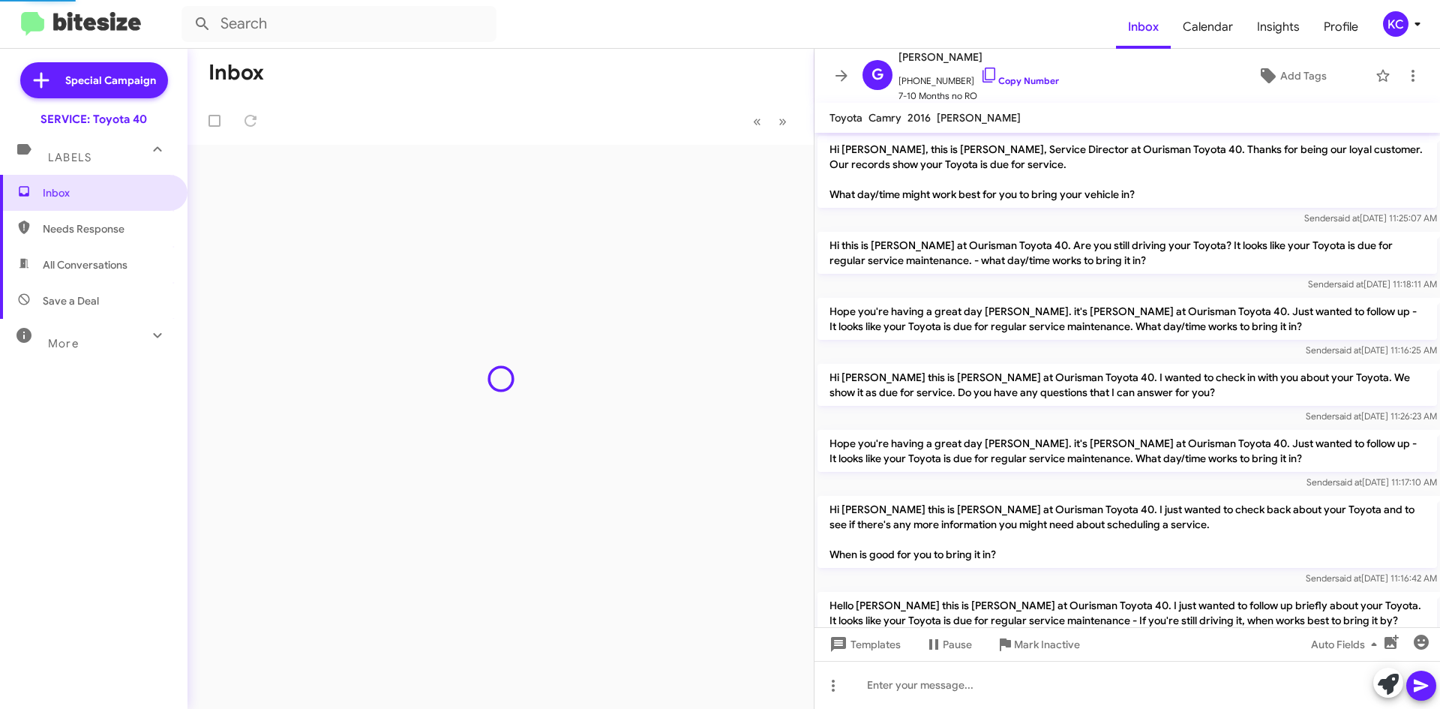
scroll to position [797, 0]
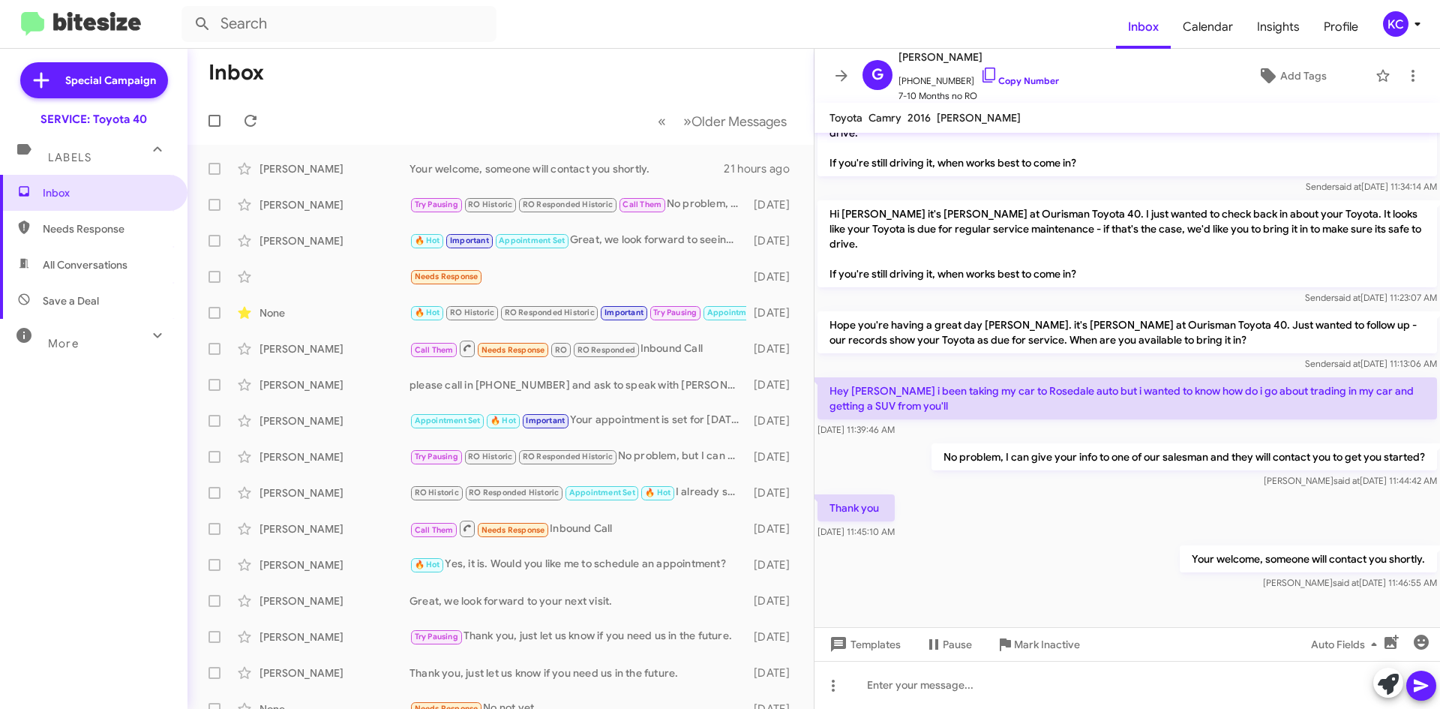
click at [1404, 31] on div "KC" at bounding box center [1396, 24] width 26 height 26
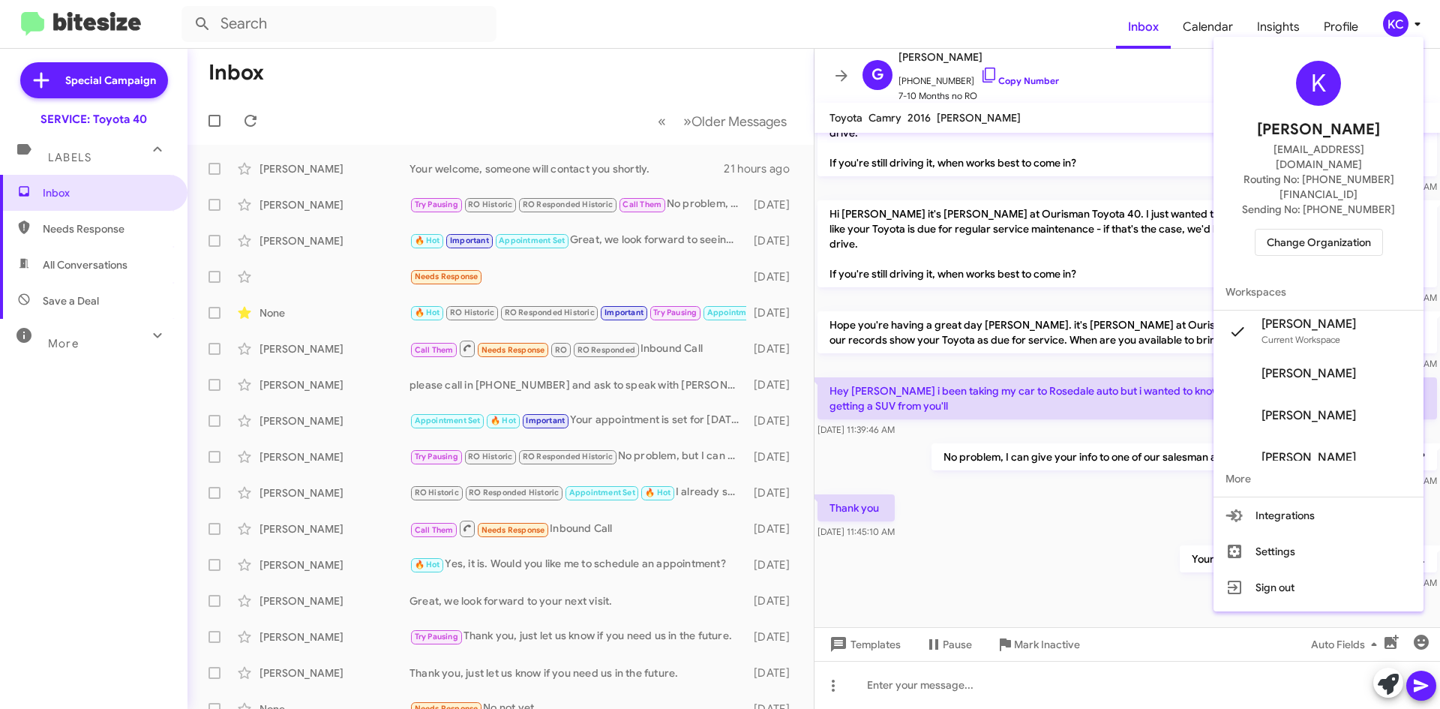
click at [1323, 230] on span "Change Organization" at bounding box center [1319, 243] width 104 height 26
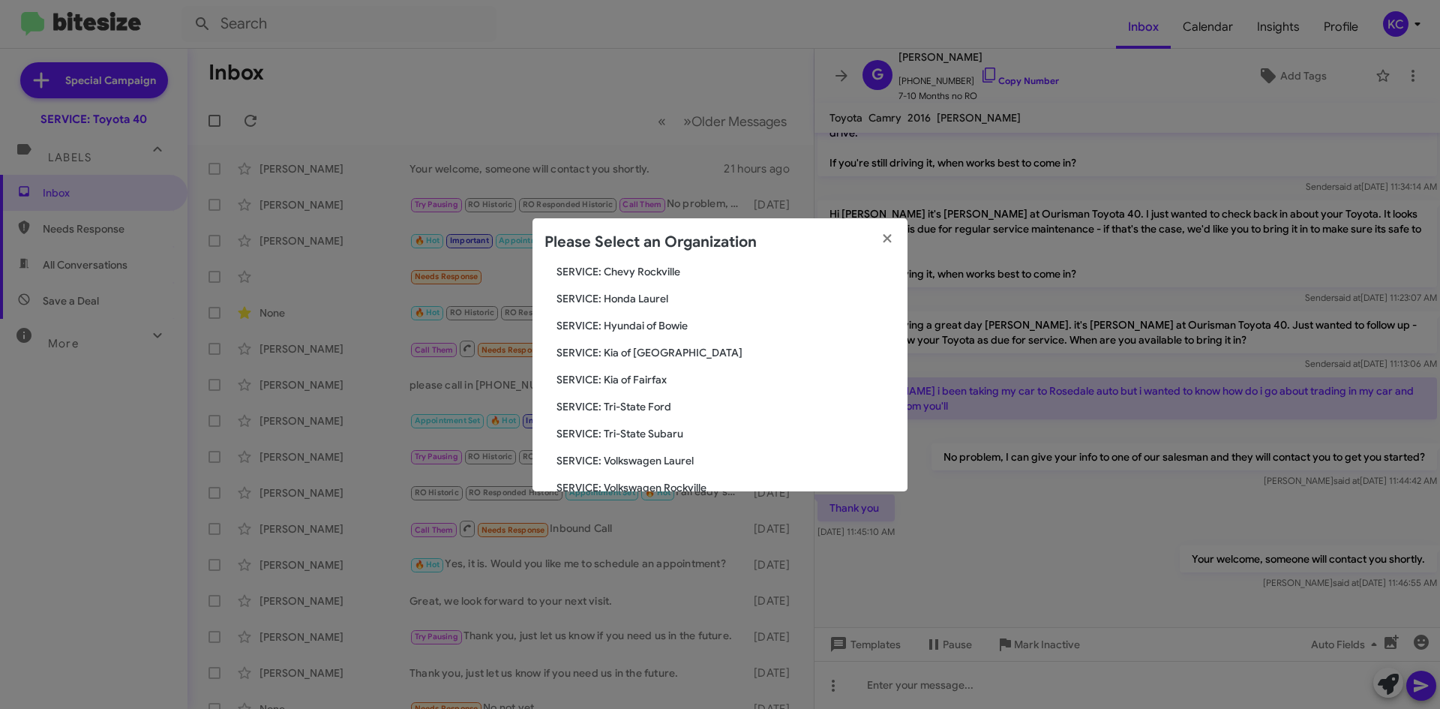
scroll to position [225, 0]
click at [641, 323] on span "SERVICE: Hyundai of Bowie" at bounding box center [726, 322] width 339 height 15
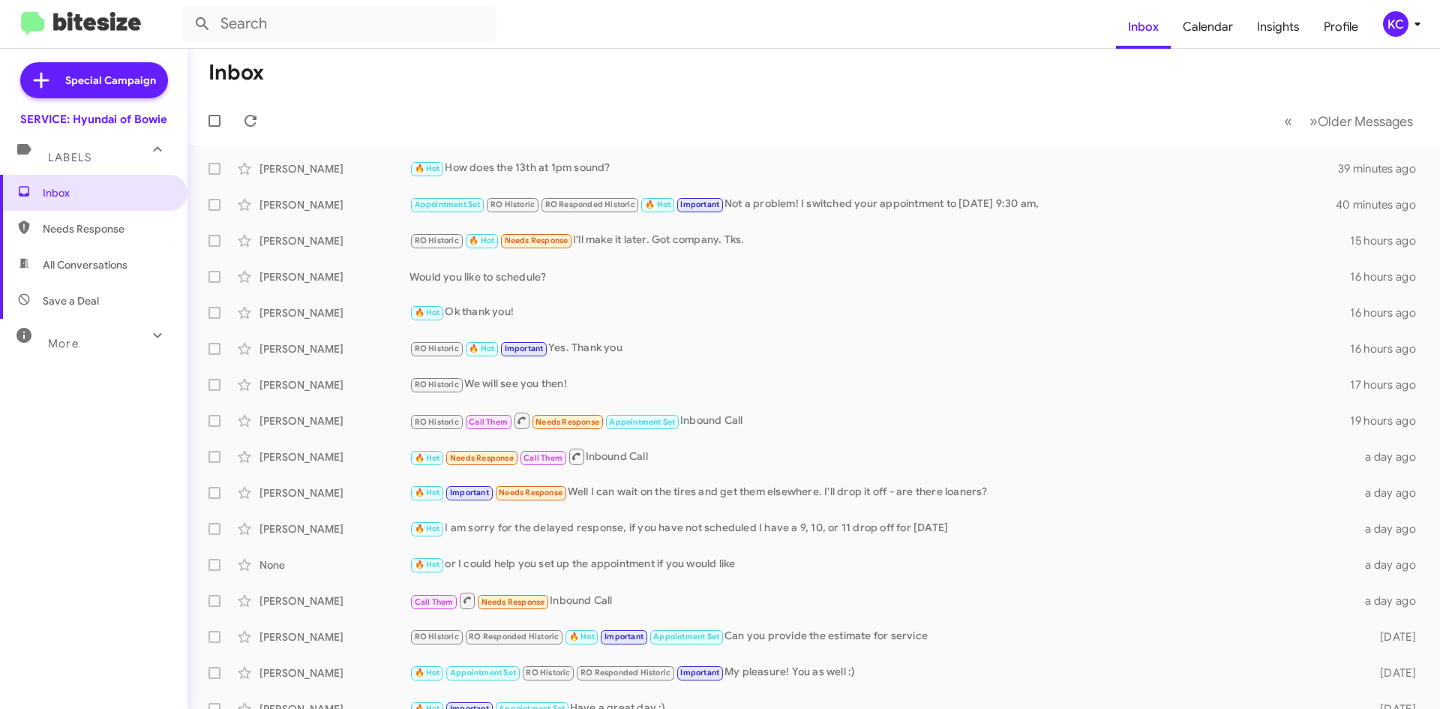
click at [1398, 23] on div "KC" at bounding box center [1396, 24] width 26 height 26
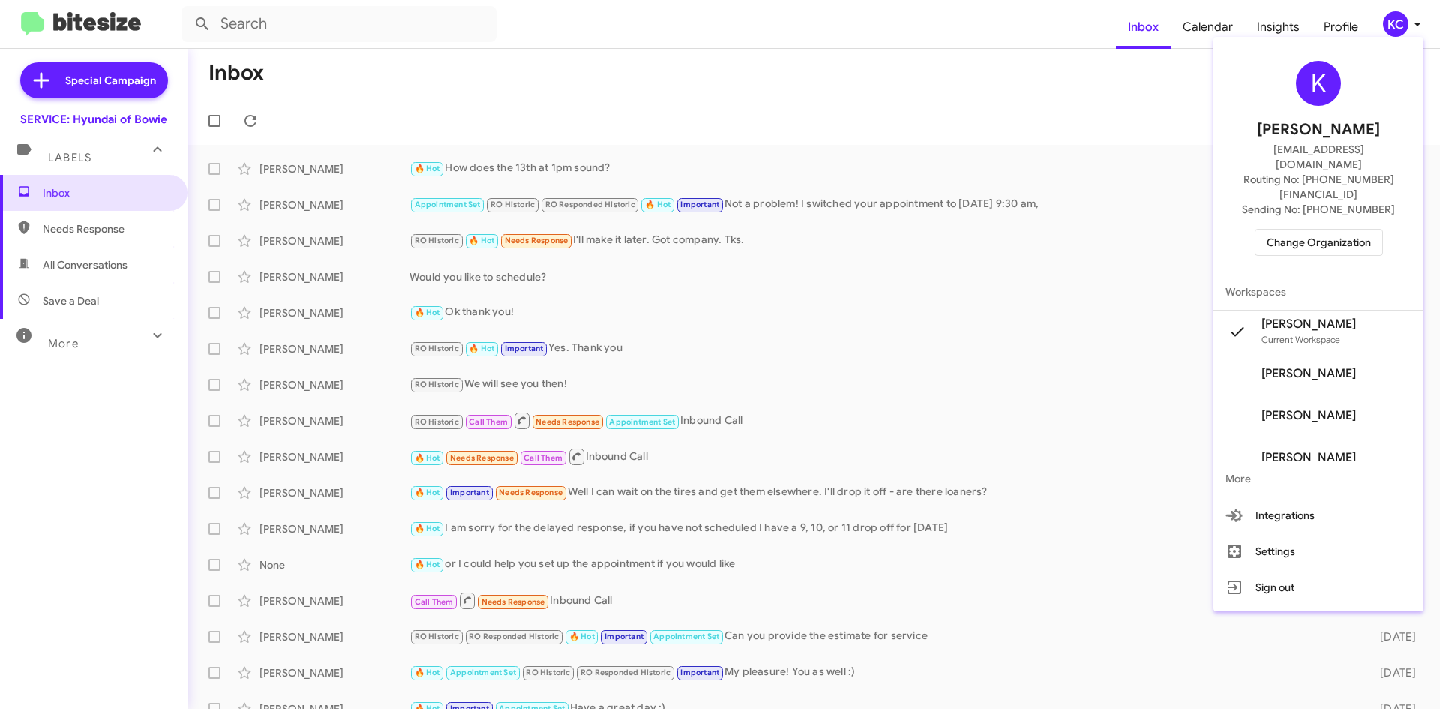
click at [1320, 230] on span "Change Organization" at bounding box center [1319, 243] width 104 height 26
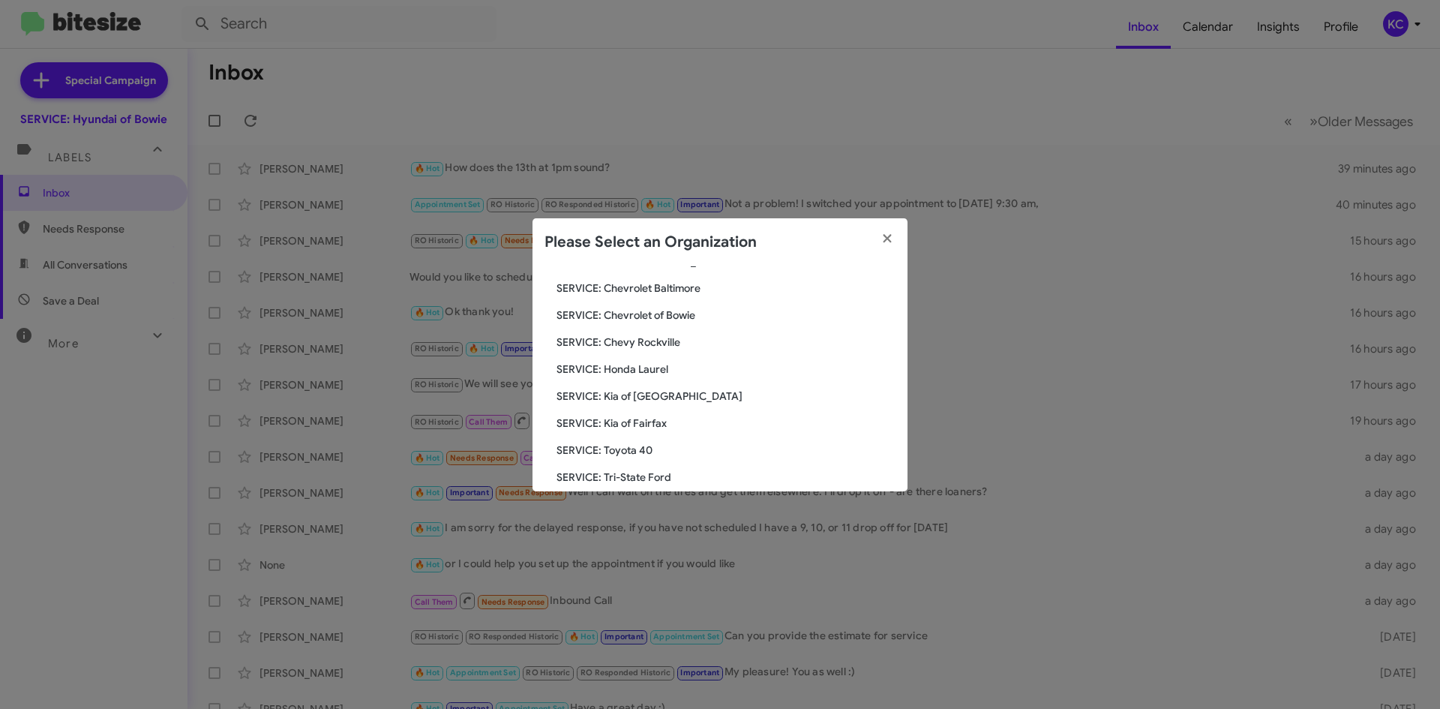
scroll to position [225, 0]
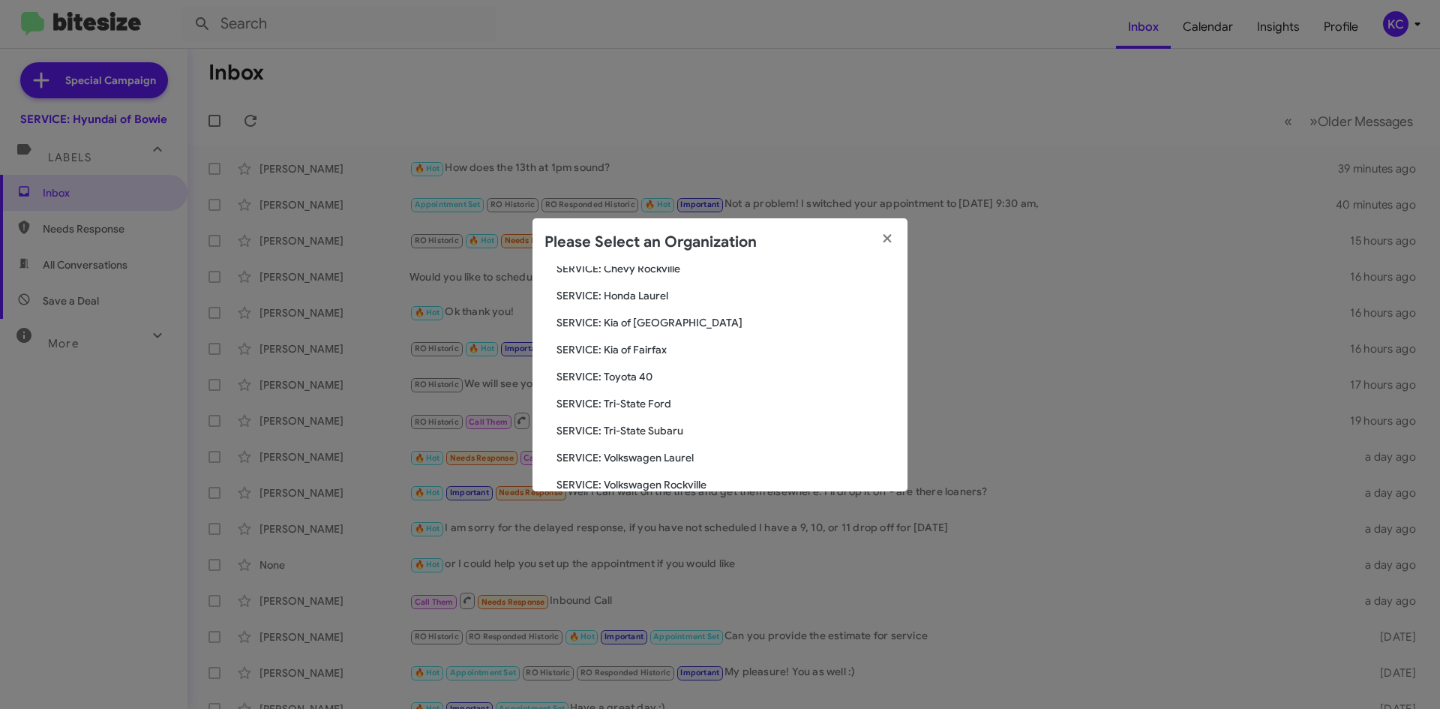
click at [634, 379] on span "SERVICE: Toyota 40" at bounding box center [726, 376] width 339 height 15
